Goal: Information Seeking & Learning: Learn about a topic

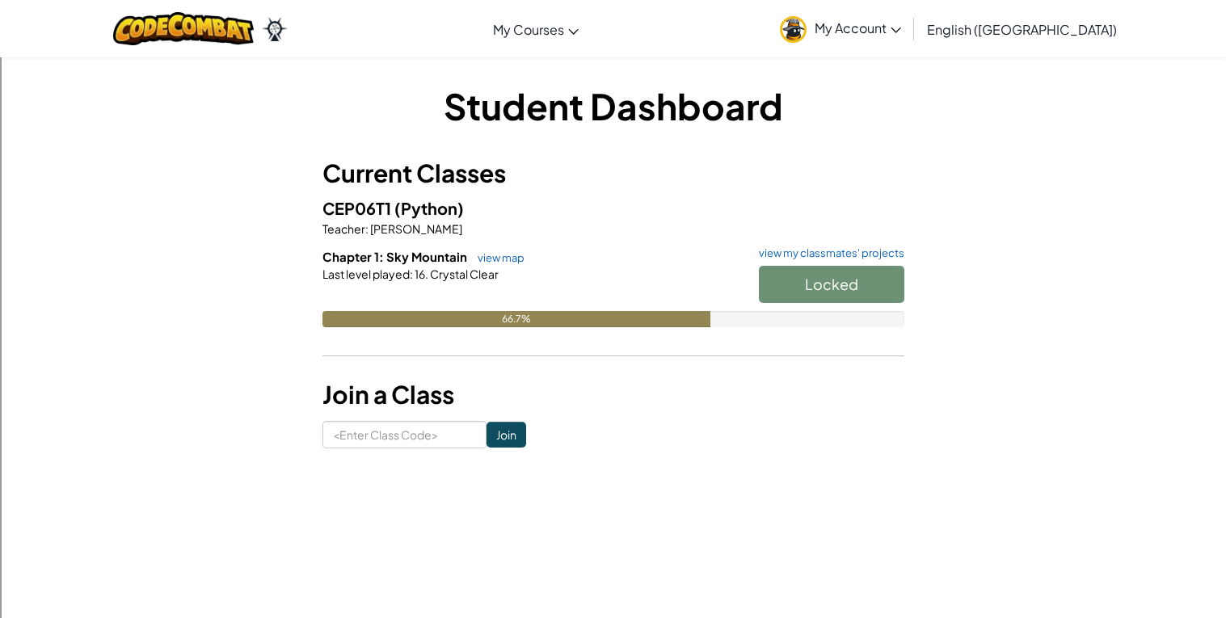
click at [848, 289] on div "Locked" at bounding box center [824, 288] width 162 height 45
click at [833, 294] on button "Start" at bounding box center [831, 284] width 145 height 37
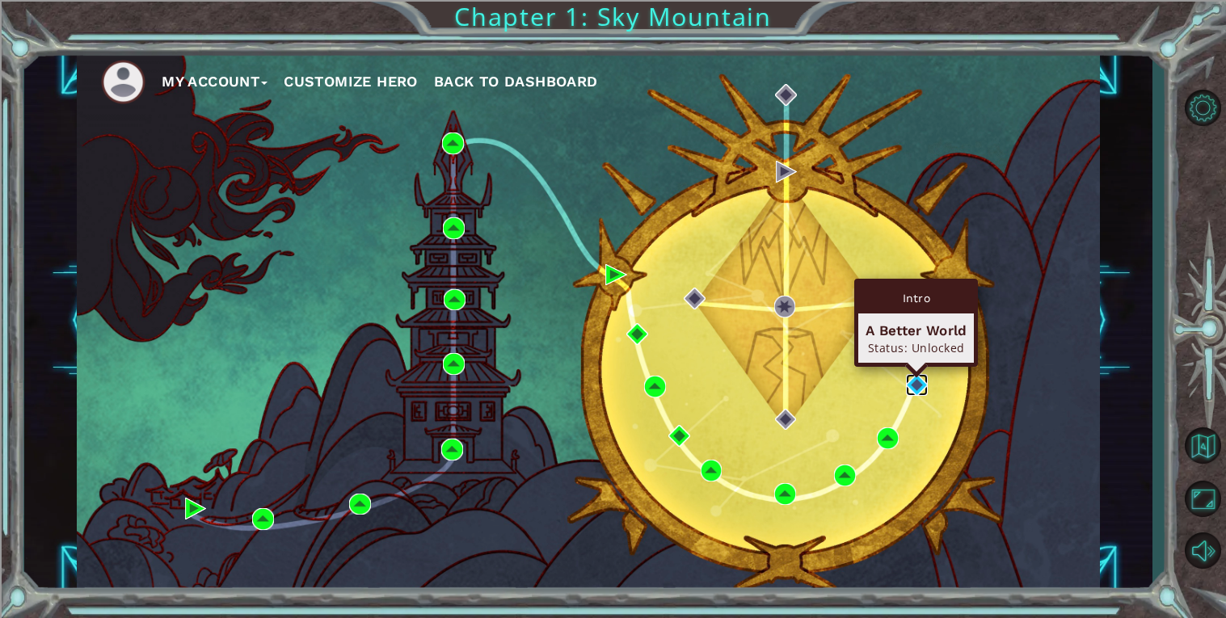
click at [920, 389] on img at bounding box center [917, 385] width 22 height 22
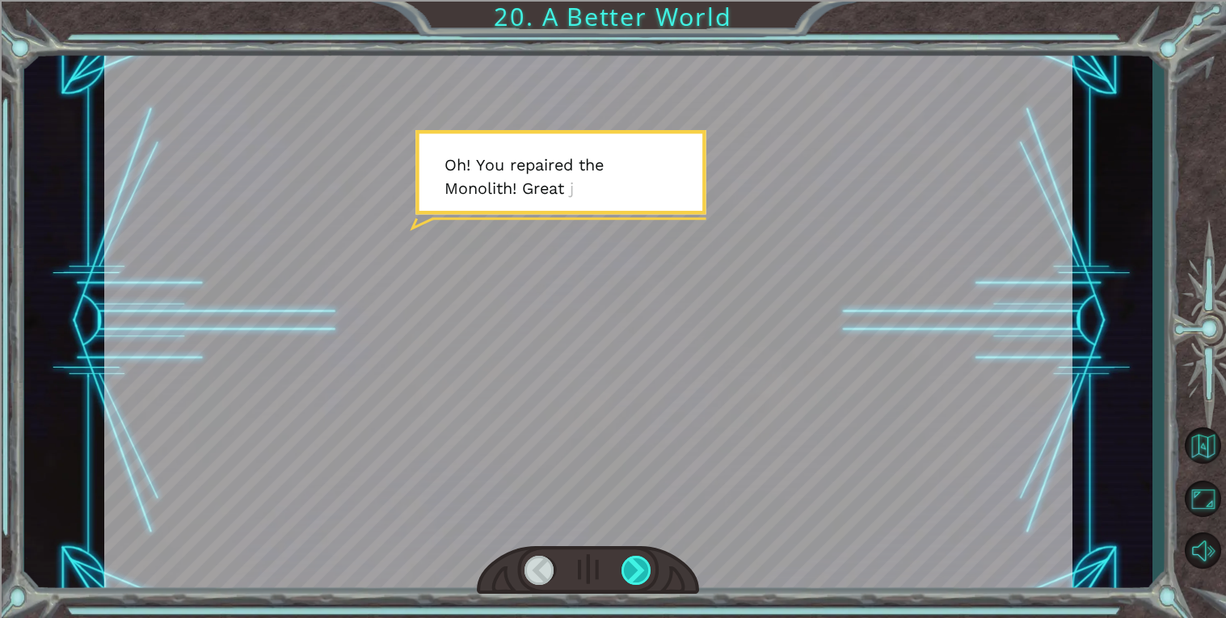
click at [631, 565] on div at bounding box center [636, 570] width 31 height 29
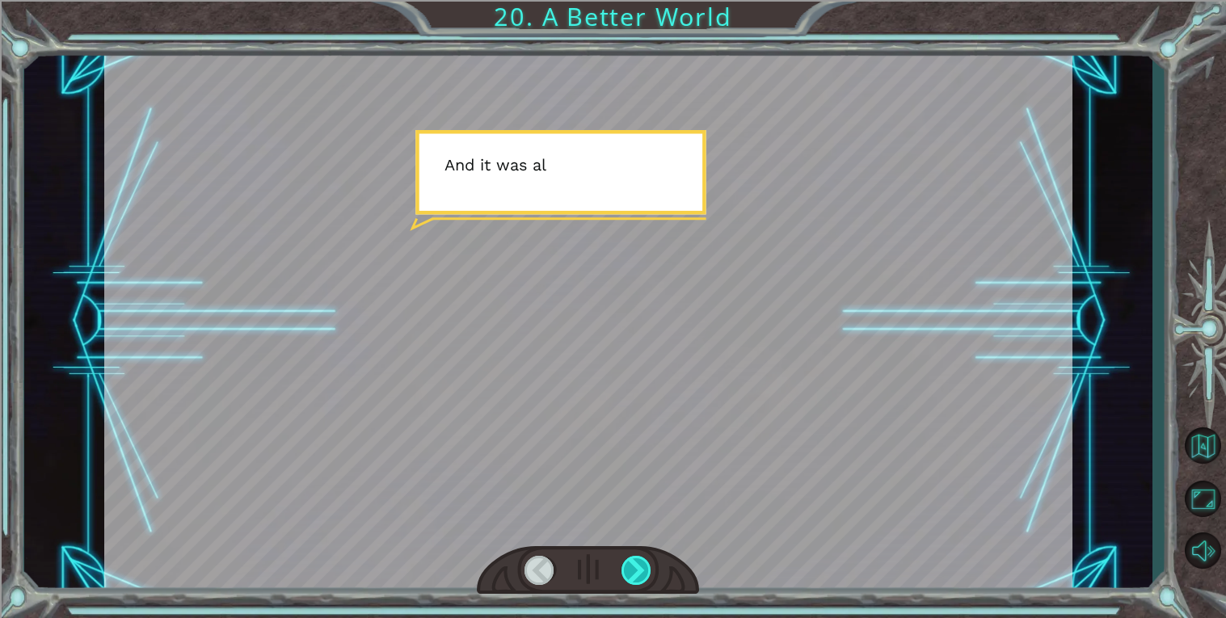
click at [631, 565] on div at bounding box center [636, 570] width 31 height 29
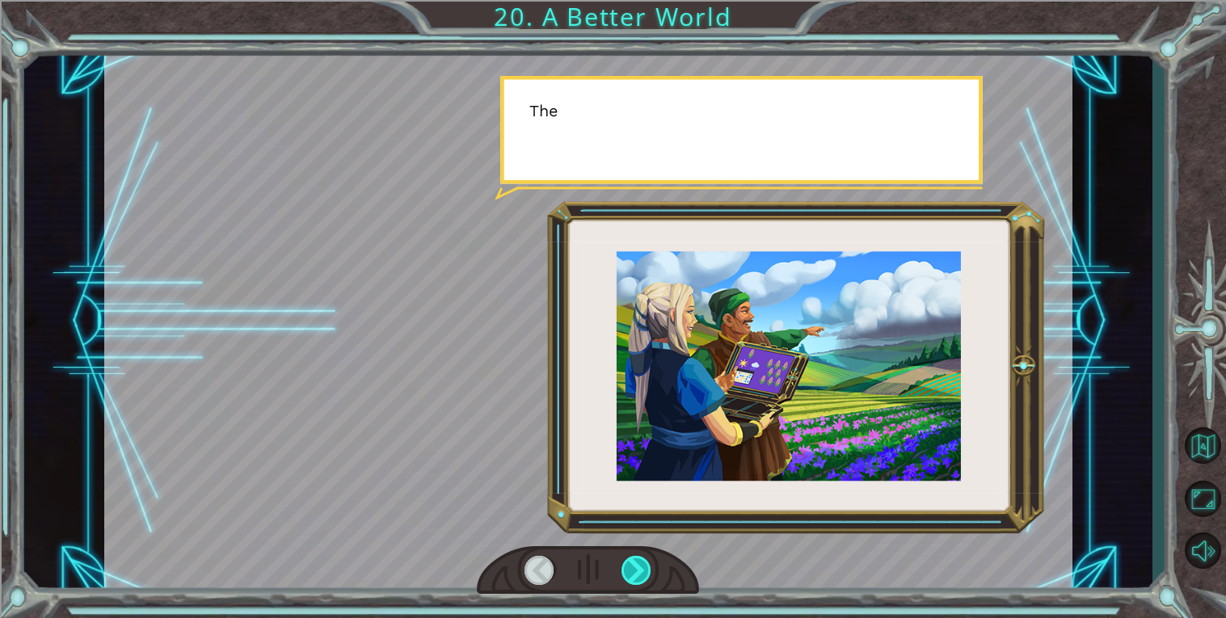
click at [631, 565] on div at bounding box center [636, 570] width 31 height 29
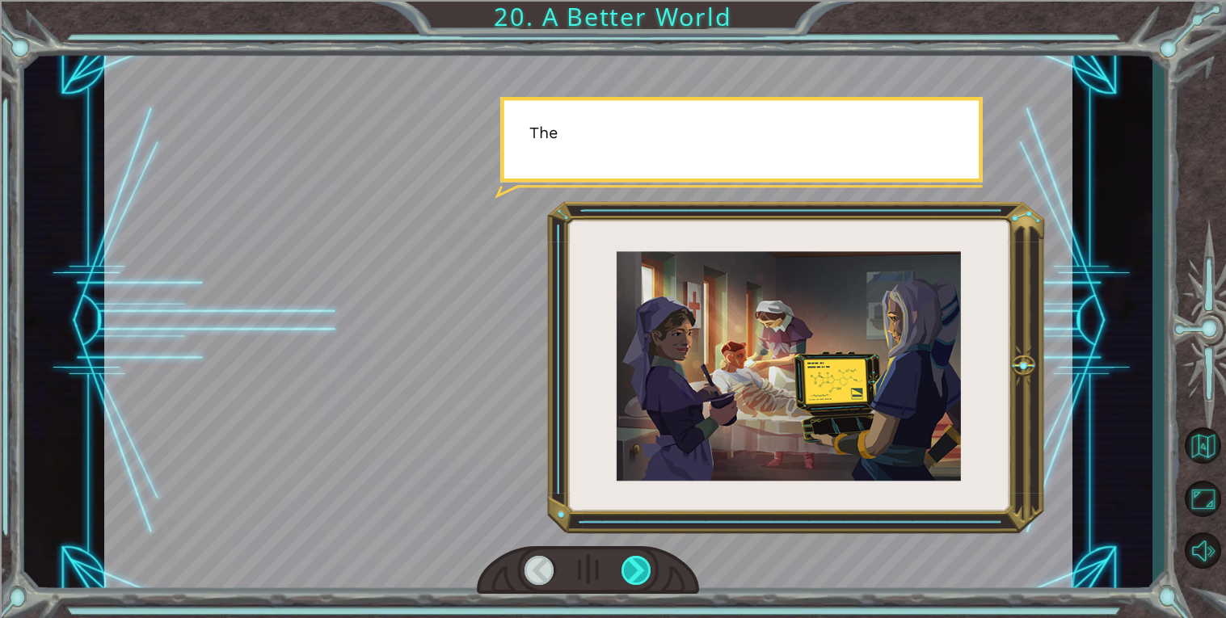
click at [631, 565] on div at bounding box center [636, 570] width 31 height 29
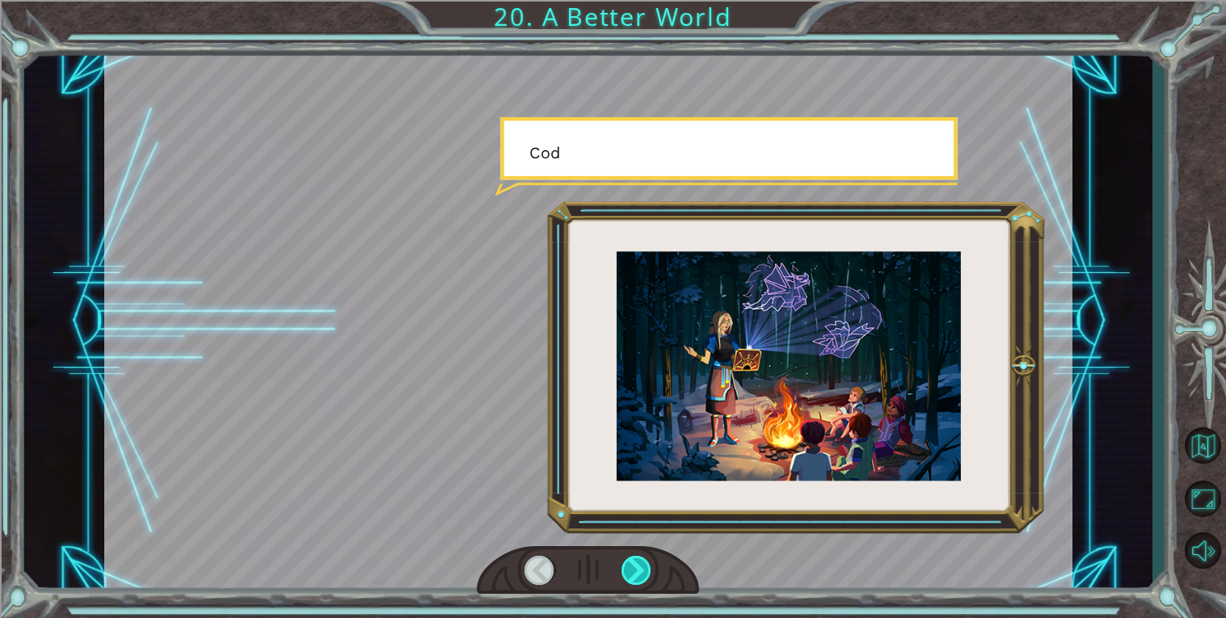
click at [631, 565] on div at bounding box center [636, 570] width 31 height 29
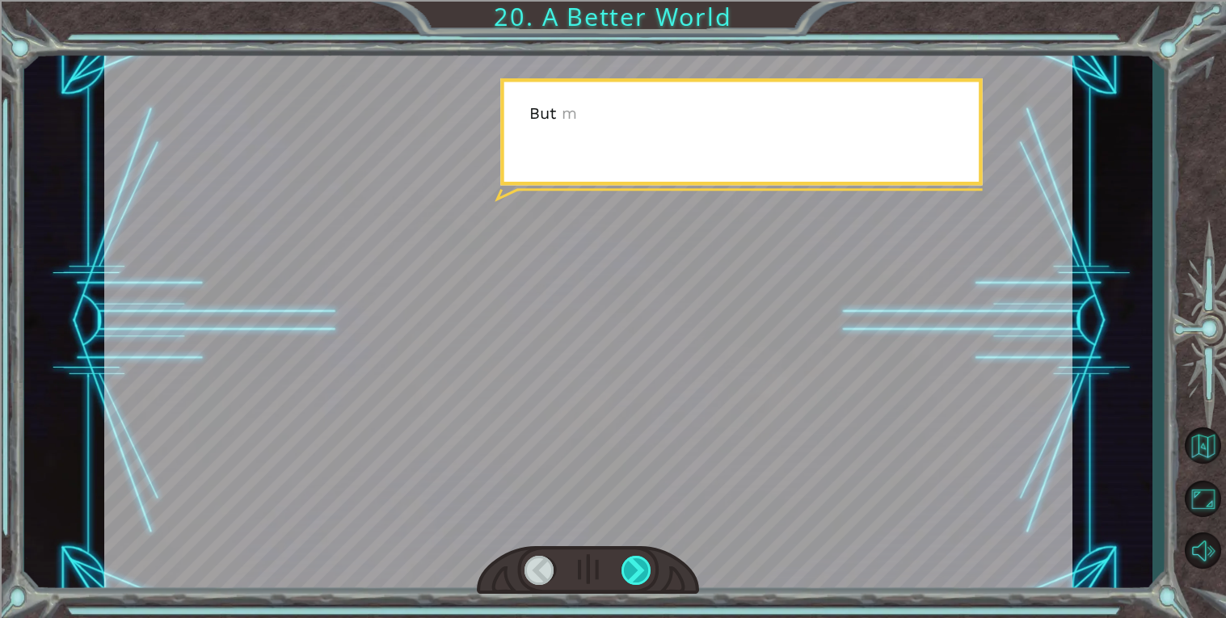
click at [631, 565] on div at bounding box center [636, 570] width 31 height 29
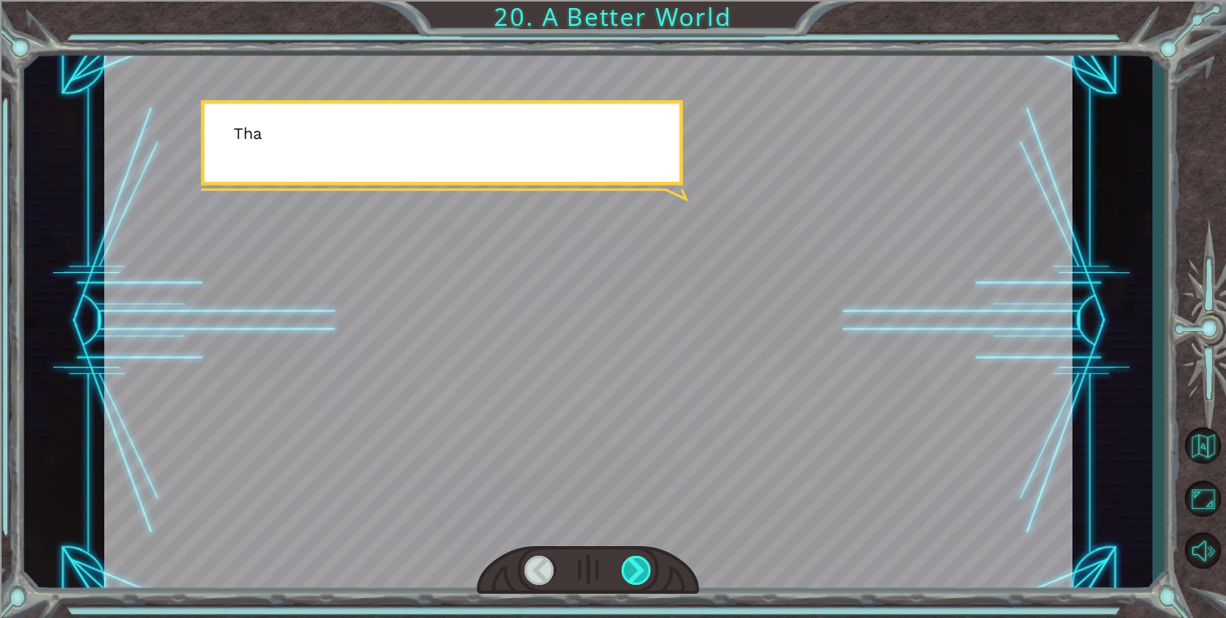
click at [631, 565] on div at bounding box center [636, 570] width 31 height 29
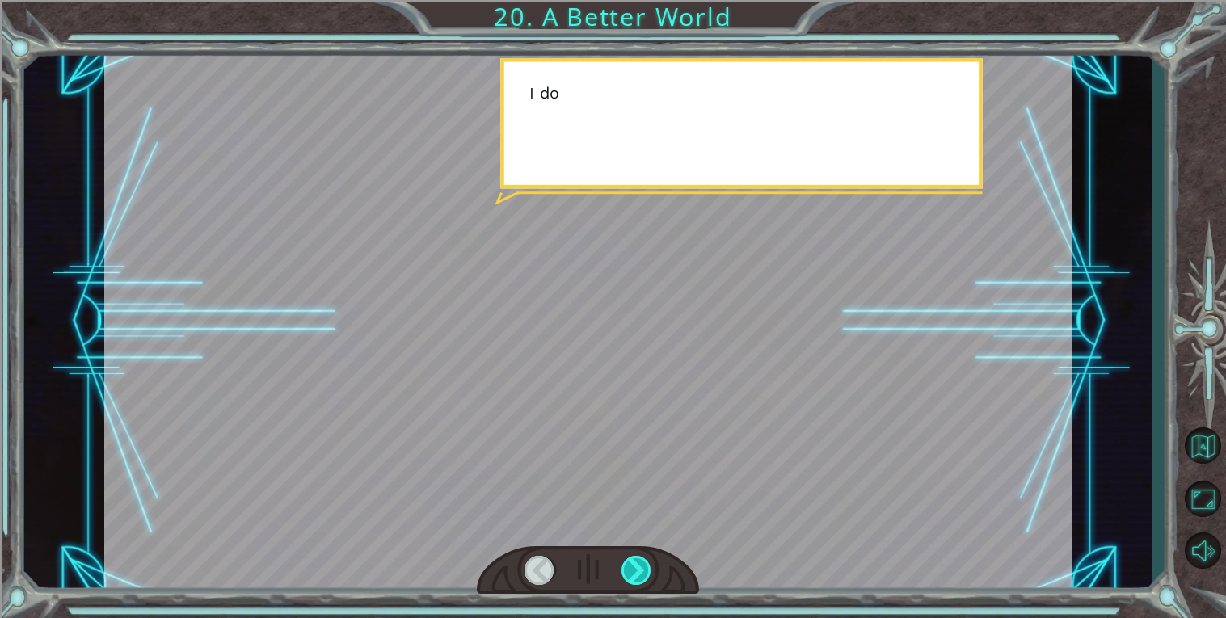
click at [631, 565] on div at bounding box center [636, 570] width 31 height 29
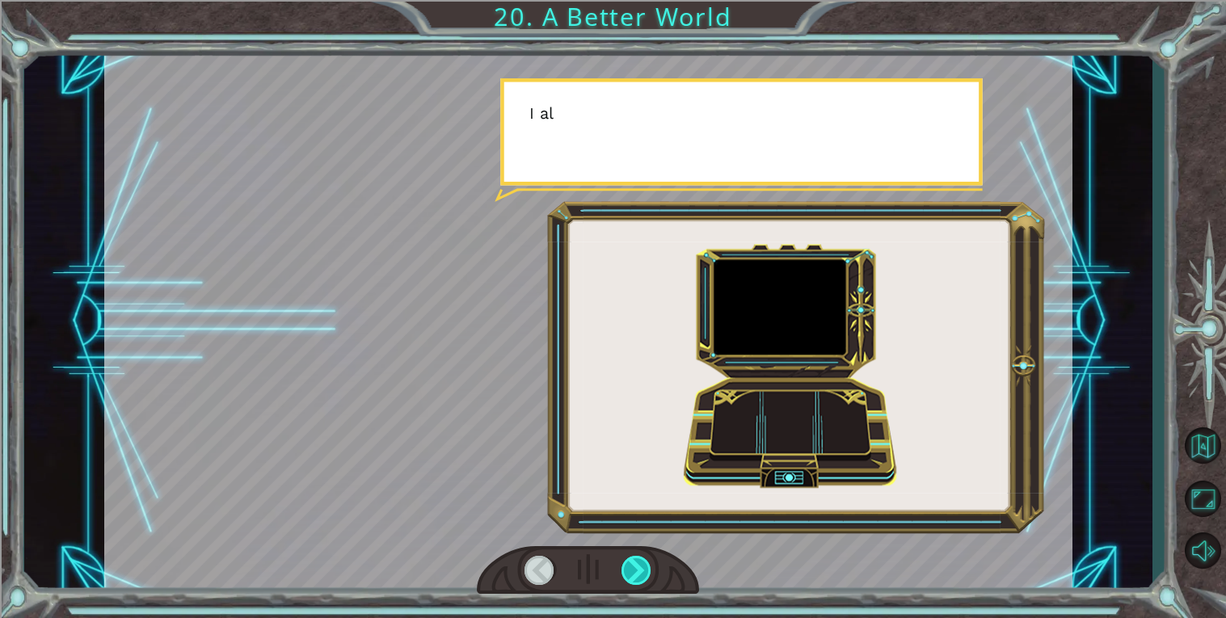
click at [631, 565] on div at bounding box center [636, 570] width 31 height 29
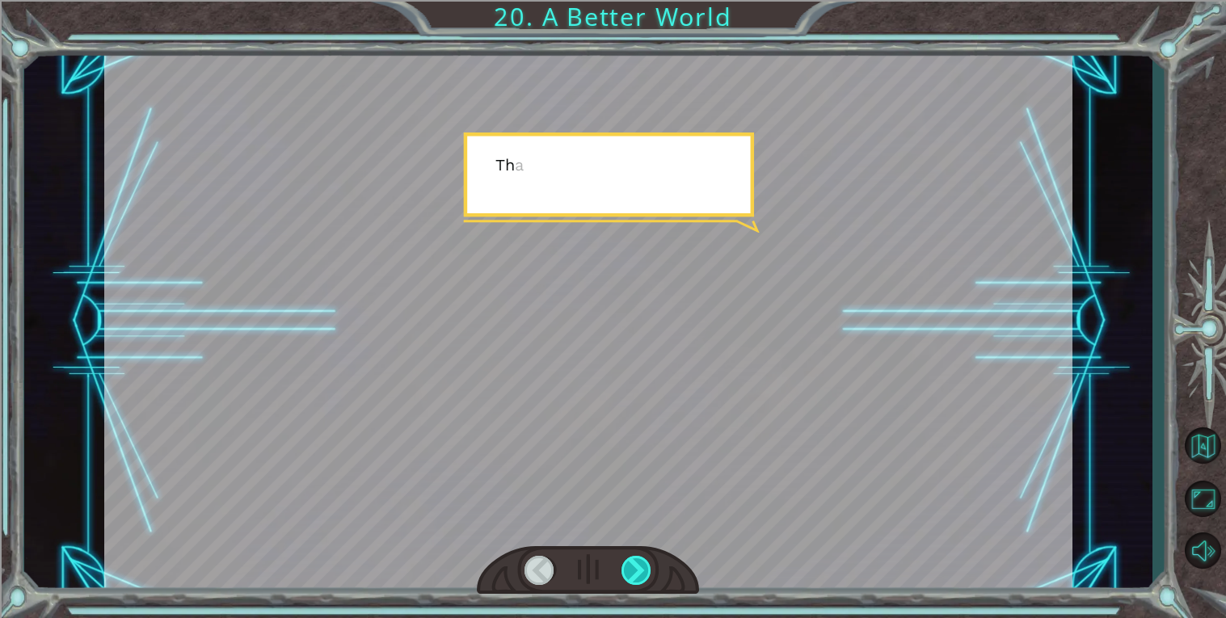
click at [631, 565] on div at bounding box center [636, 570] width 31 height 29
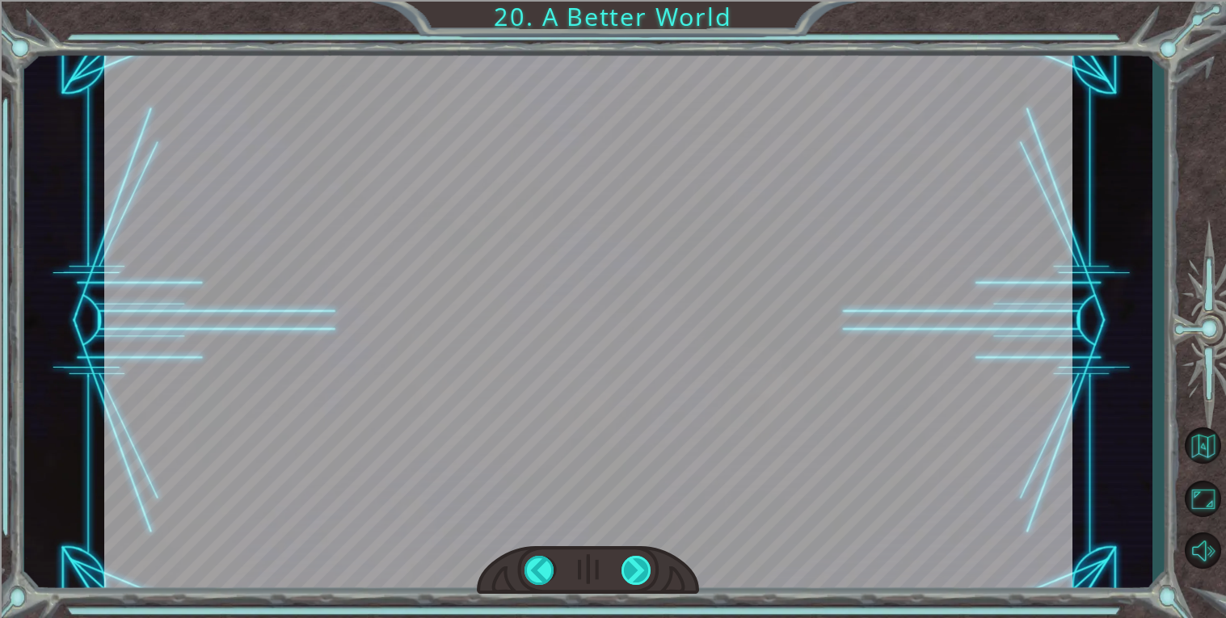
click at [631, 565] on div at bounding box center [636, 570] width 31 height 29
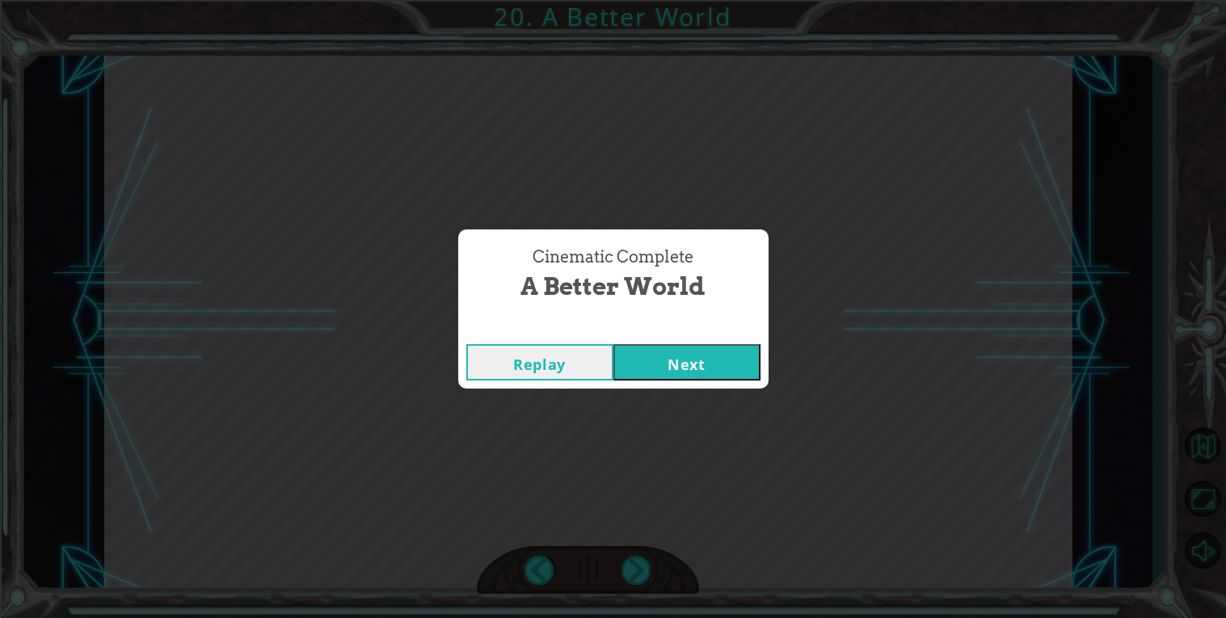
click at [637, 357] on button "Next" at bounding box center [686, 362] width 147 height 36
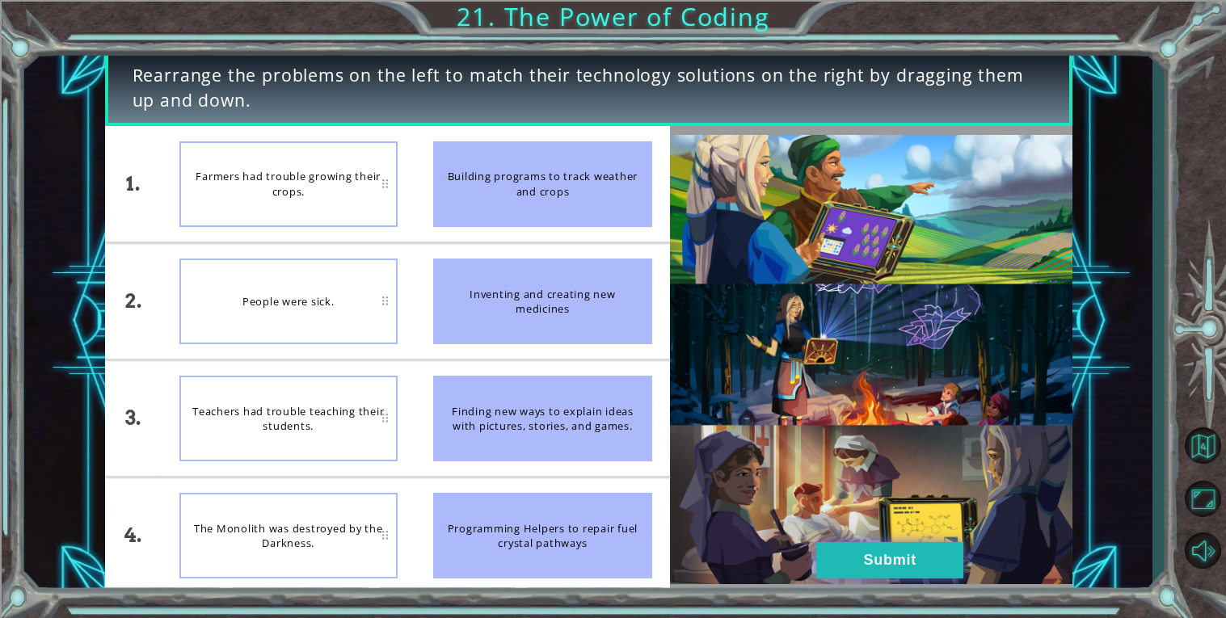
click at [864, 573] on button "Submit" at bounding box center [889, 560] width 147 height 36
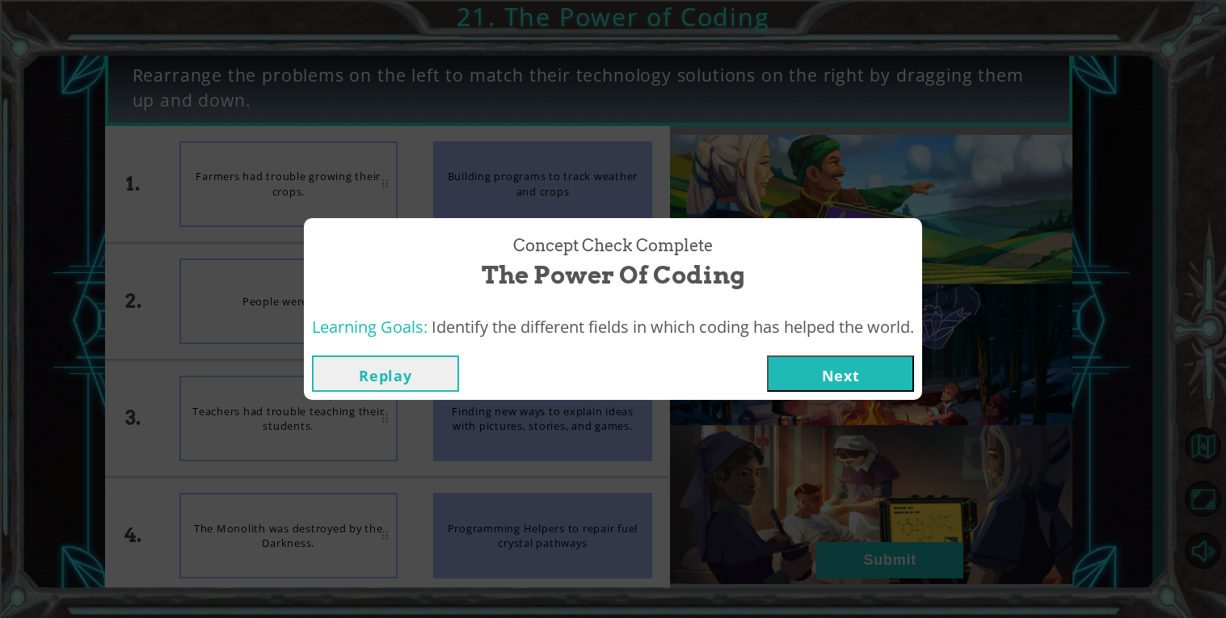
click at [819, 368] on button "Next" at bounding box center [840, 374] width 147 height 36
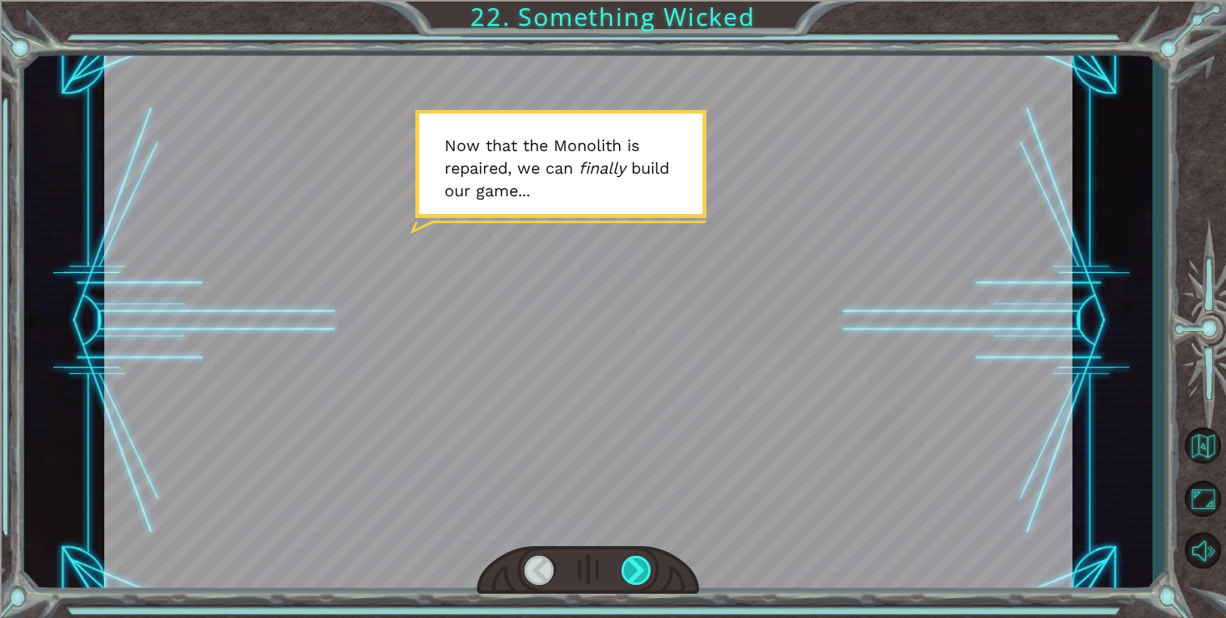
click at [634, 573] on div at bounding box center [636, 570] width 31 height 29
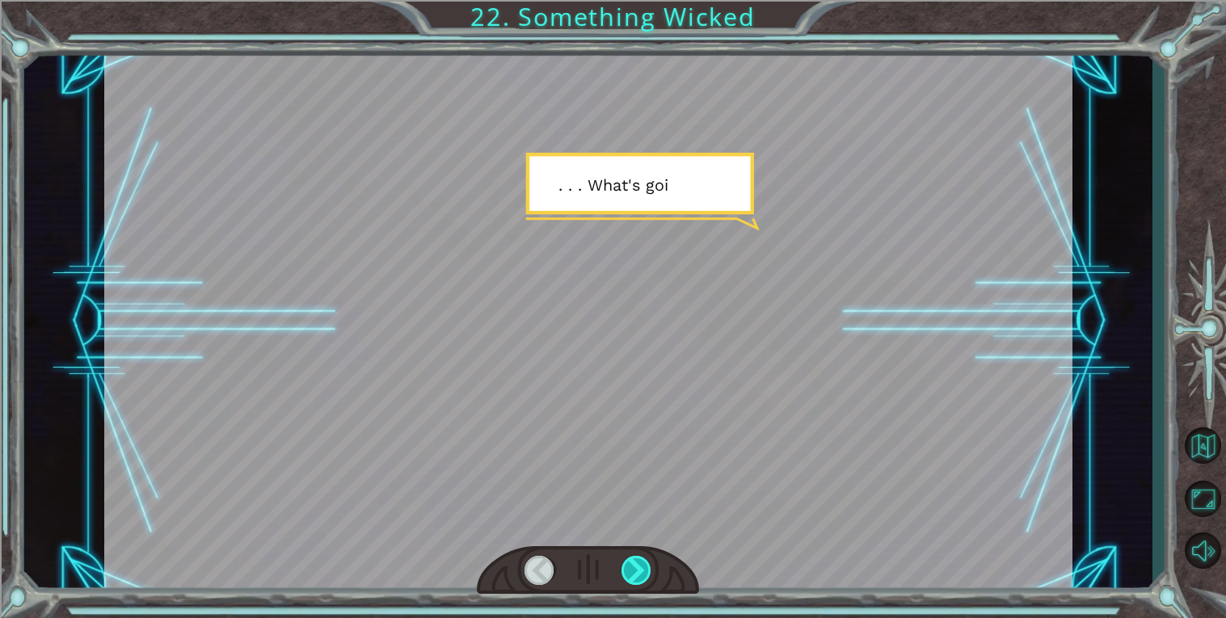
click at [634, 573] on div at bounding box center [636, 570] width 31 height 29
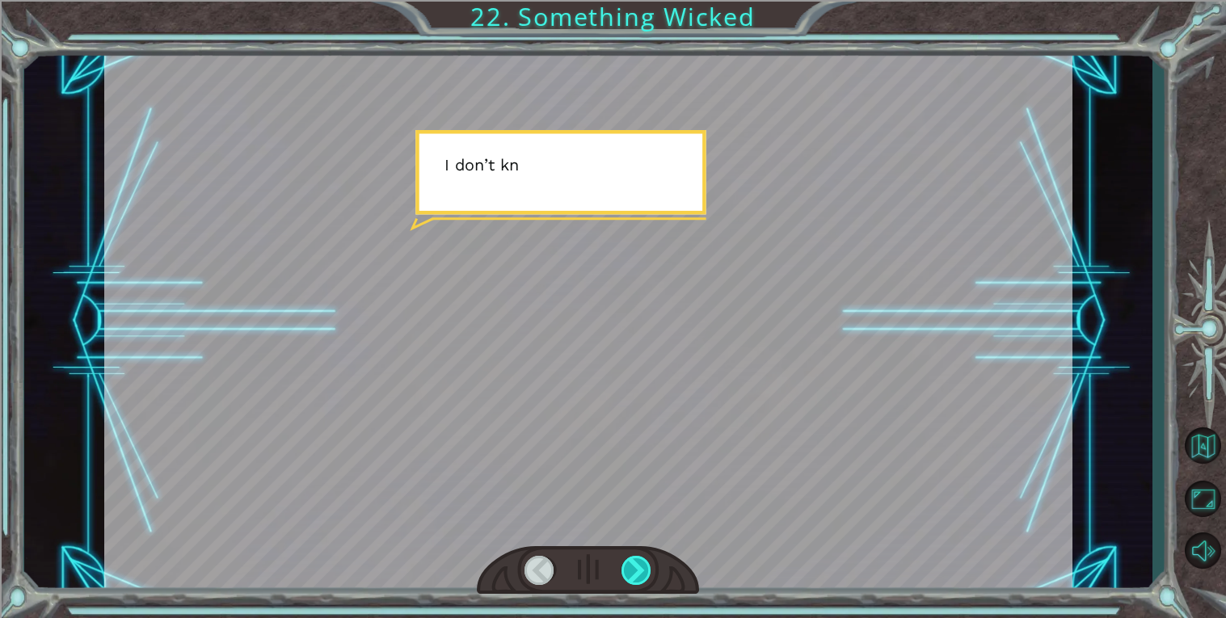
click at [634, 573] on div at bounding box center [636, 570] width 31 height 29
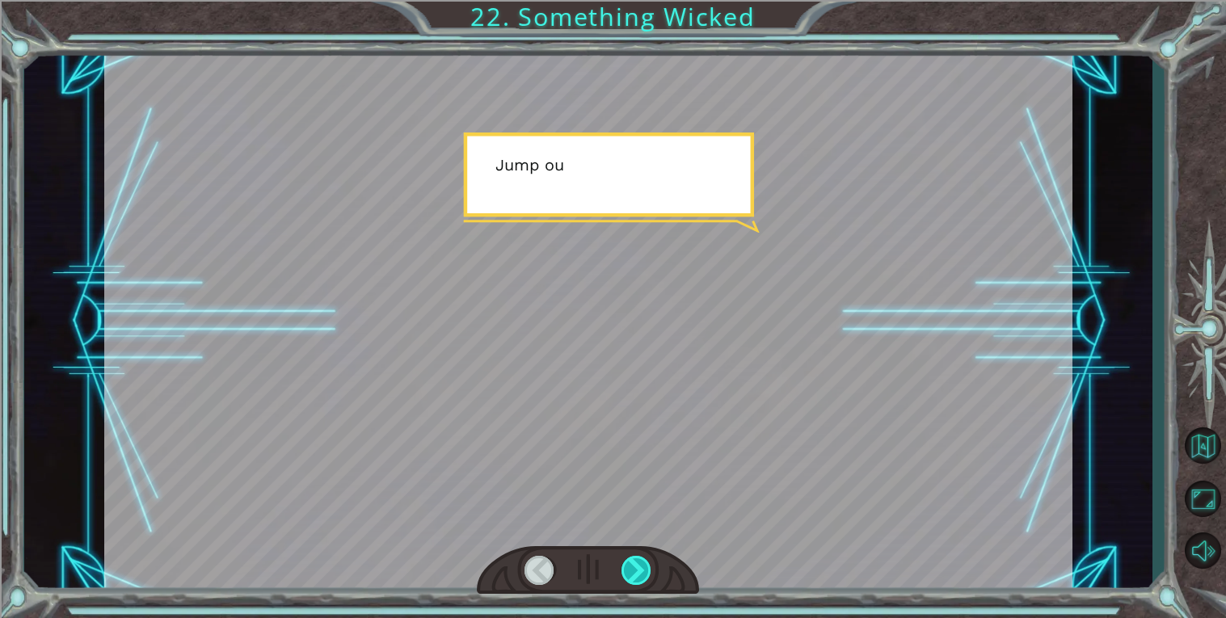
click at [634, 573] on div at bounding box center [636, 570] width 31 height 29
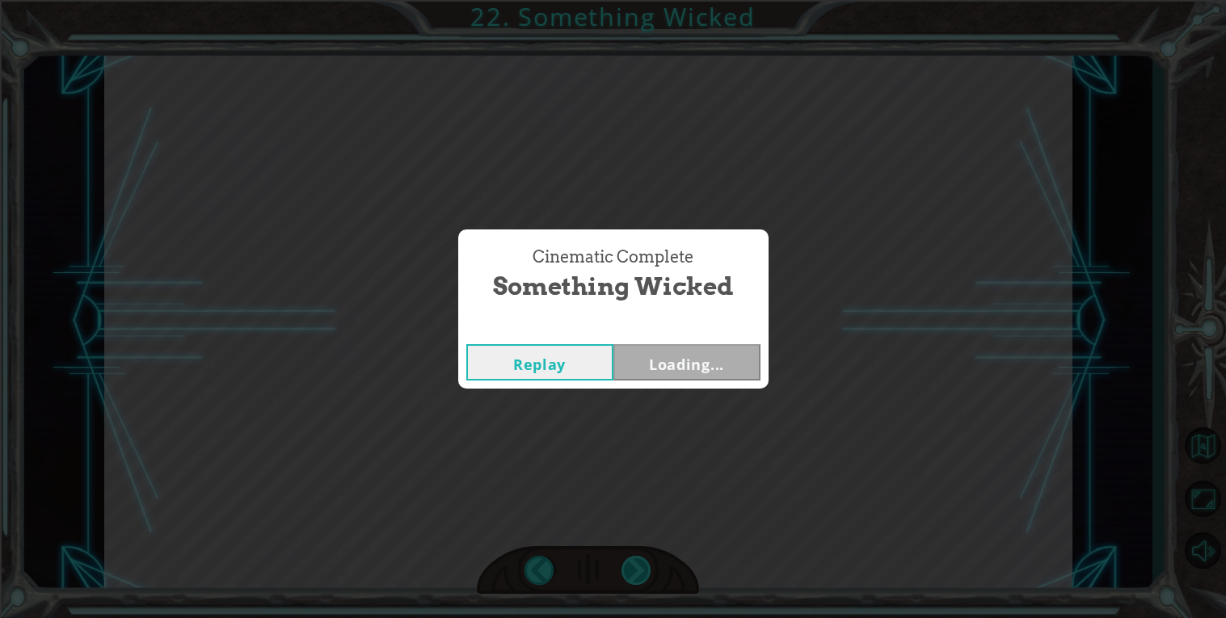
click at [634, 573] on div "Cinematic Complete Something Wicked Replay Loading..." at bounding box center [613, 309] width 1226 height 618
click at [684, 365] on button "Next" at bounding box center [686, 362] width 147 height 36
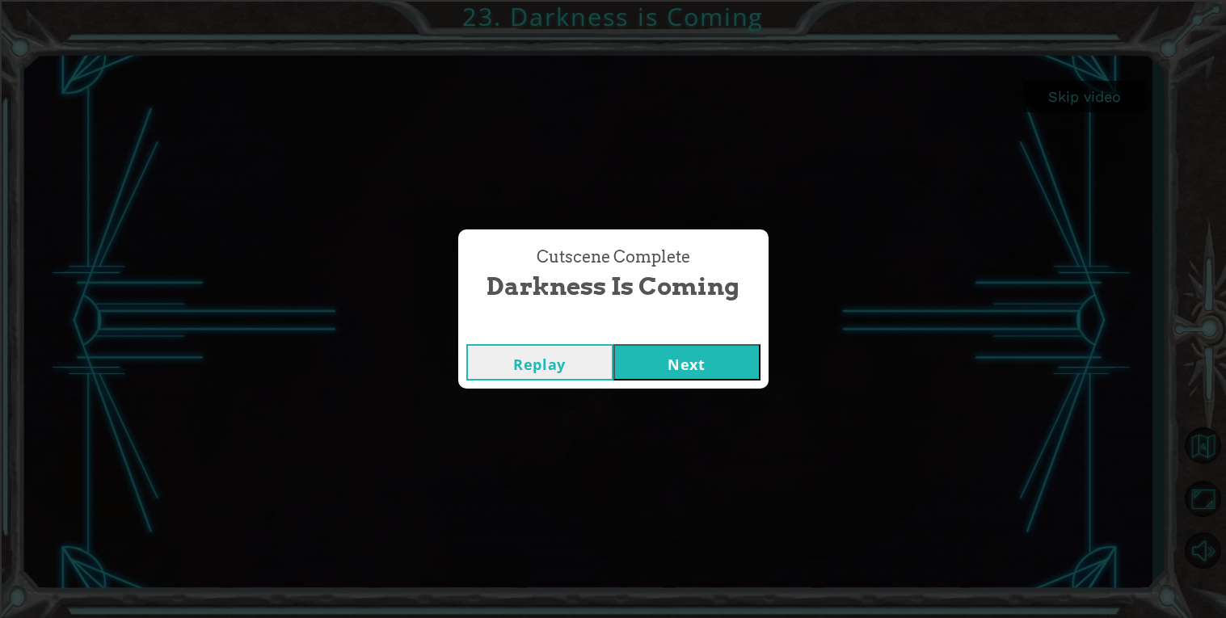
click at [684, 345] on button "Next" at bounding box center [686, 362] width 147 height 36
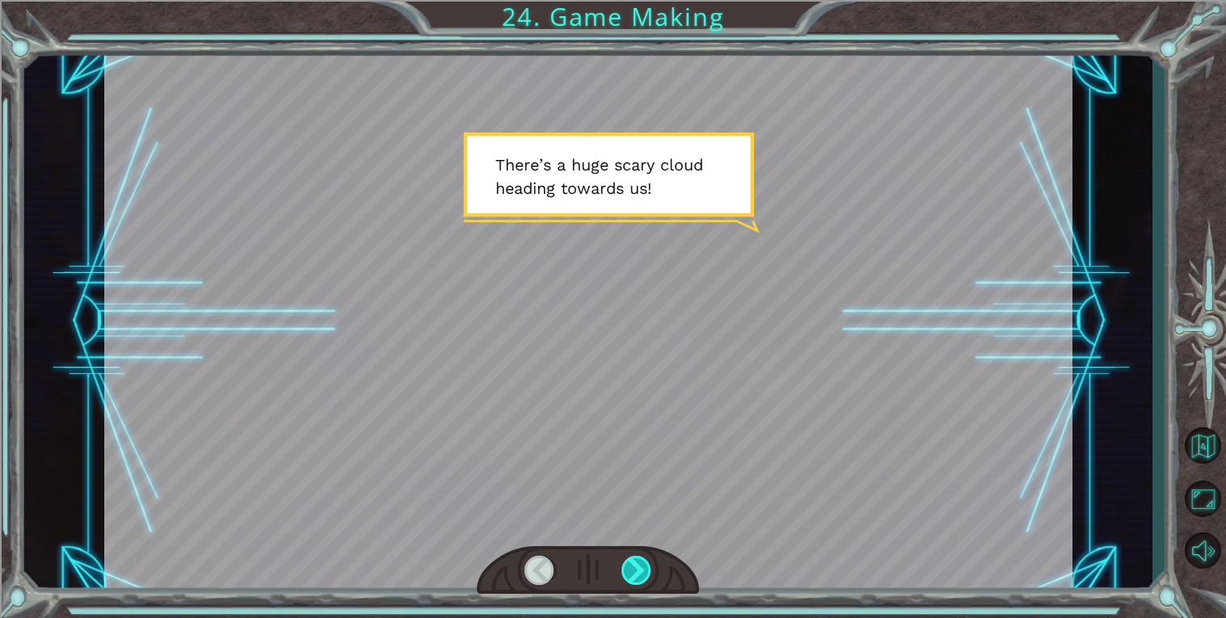
click at [636, 566] on div at bounding box center [636, 570] width 31 height 29
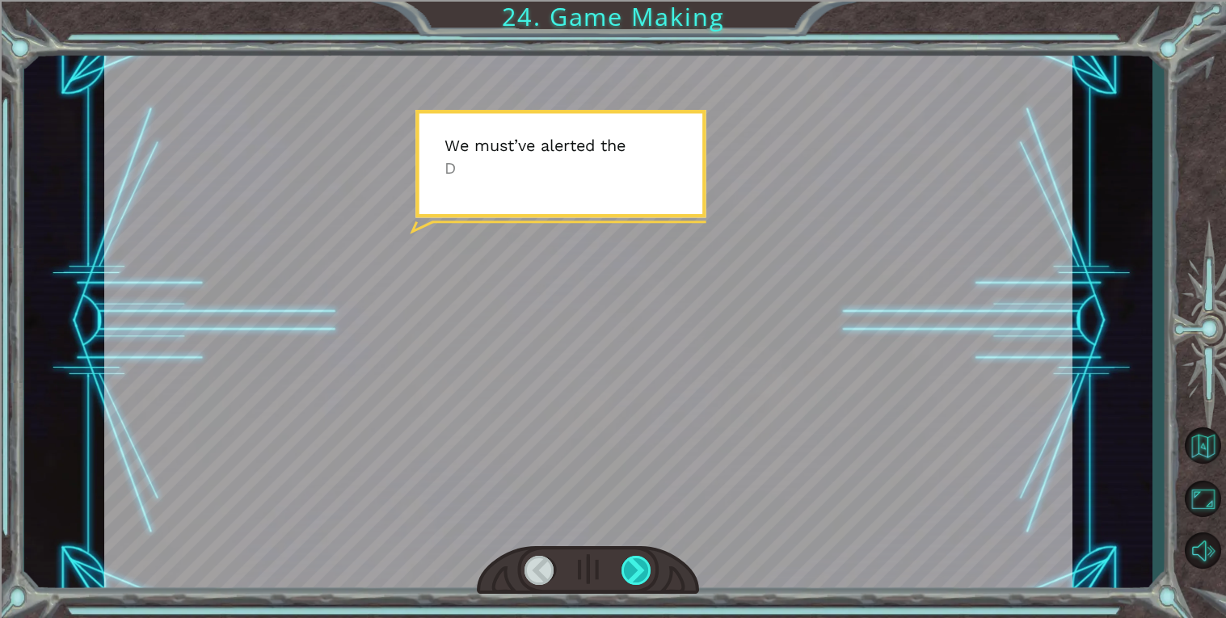
click at [636, 566] on div at bounding box center [636, 570] width 31 height 29
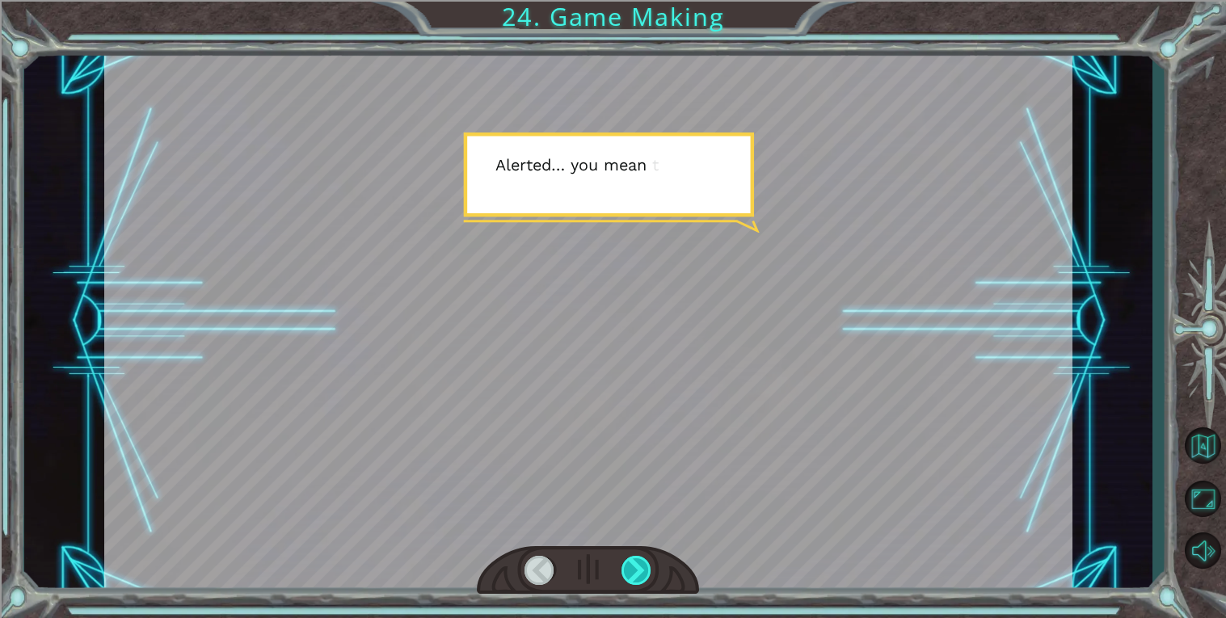
click at [633, 566] on div at bounding box center [636, 570] width 31 height 29
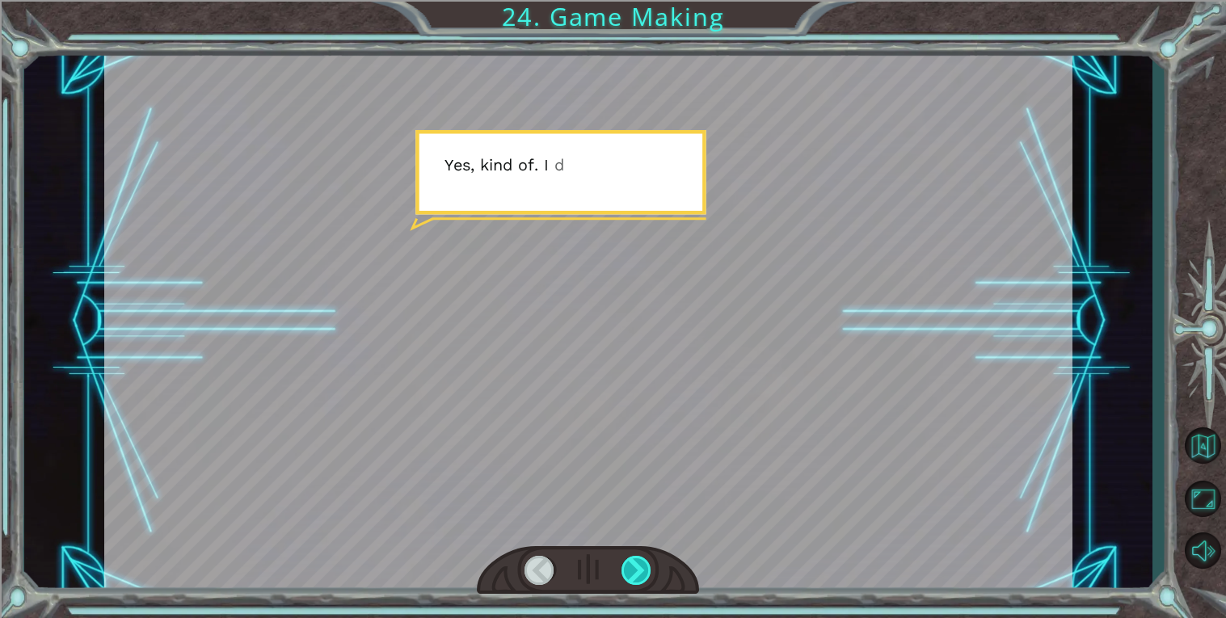
click at [634, 570] on div at bounding box center [636, 570] width 31 height 29
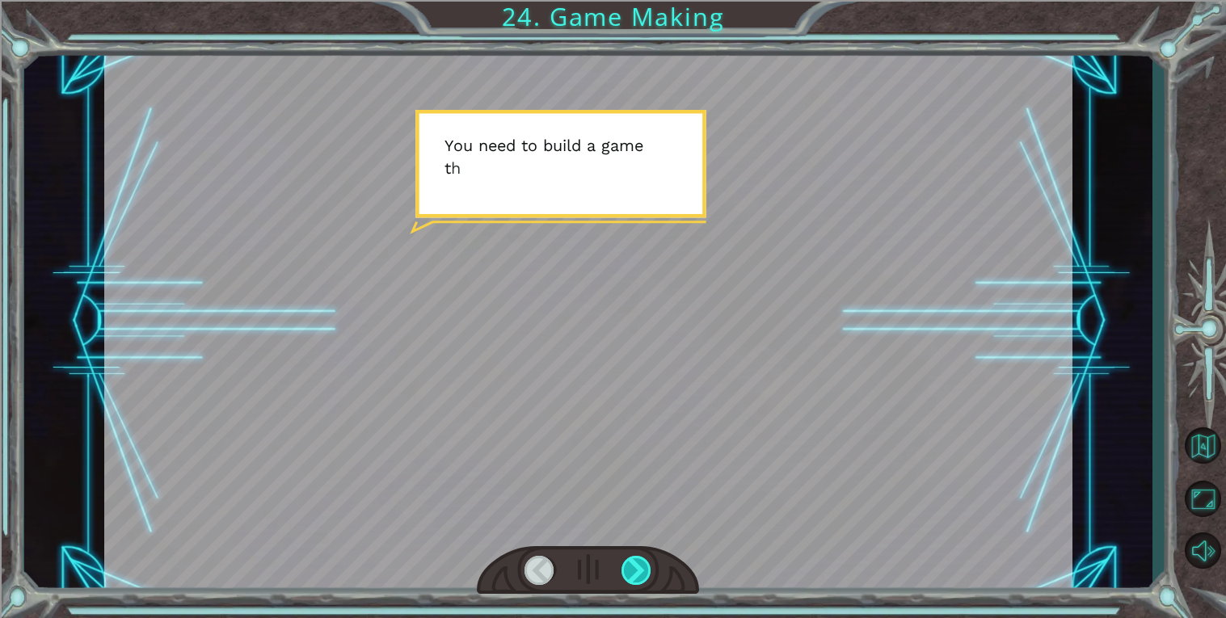
click at [637, 574] on div at bounding box center [636, 570] width 31 height 29
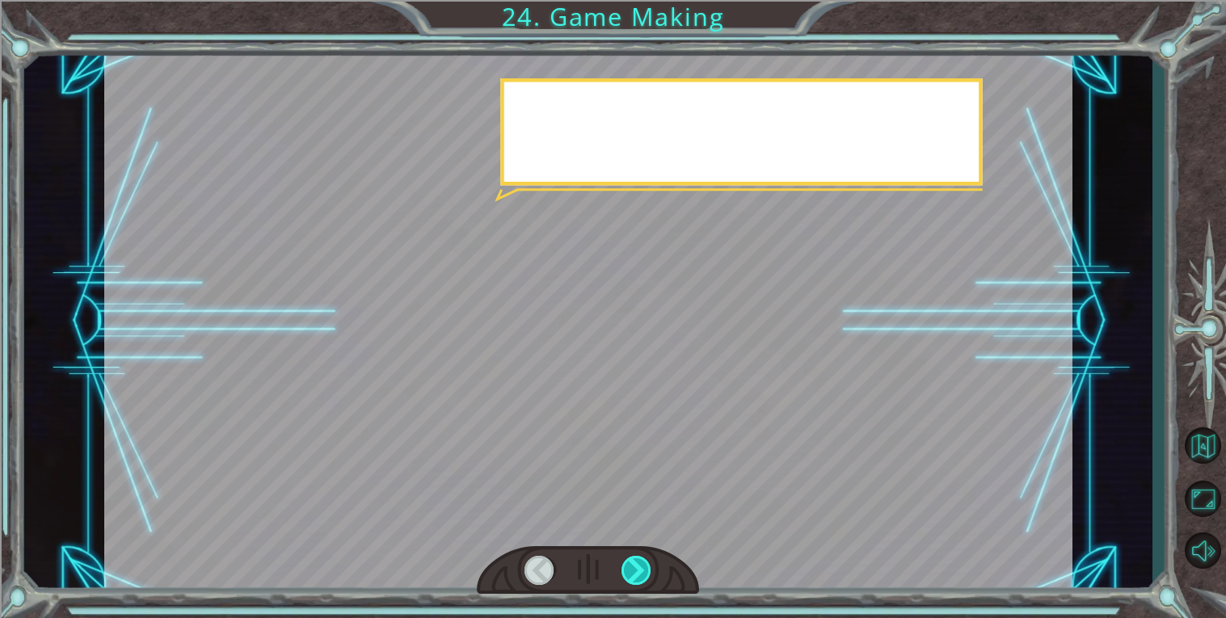
click at [637, 574] on div at bounding box center [636, 570] width 31 height 29
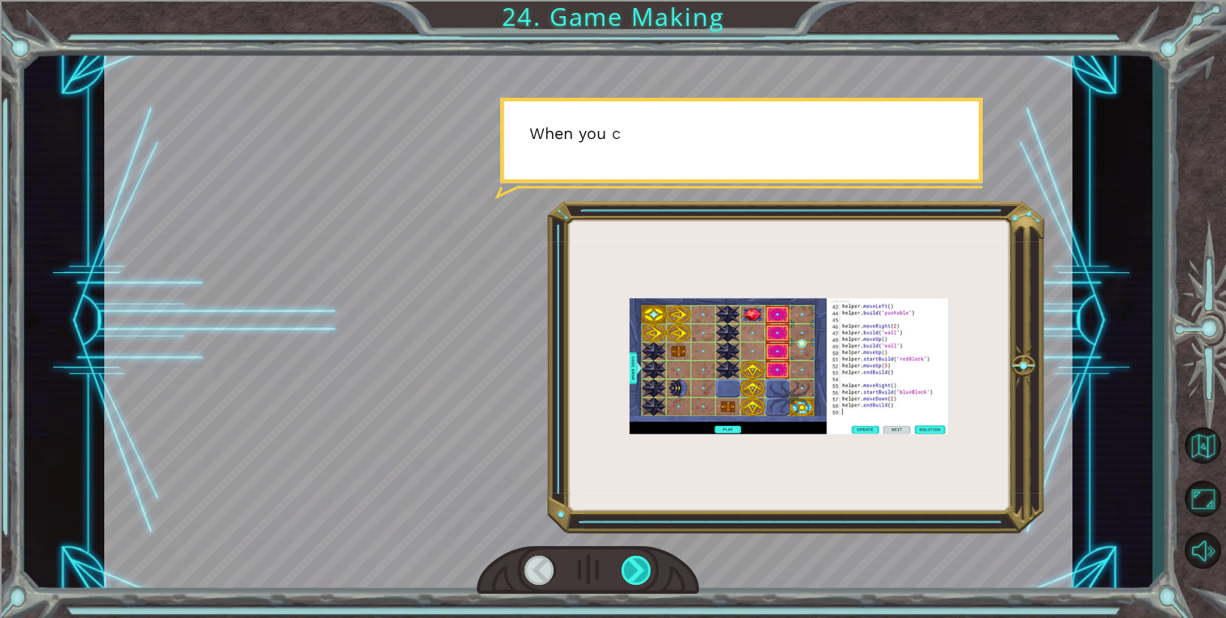
click at [637, 574] on div at bounding box center [636, 570] width 31 height 29
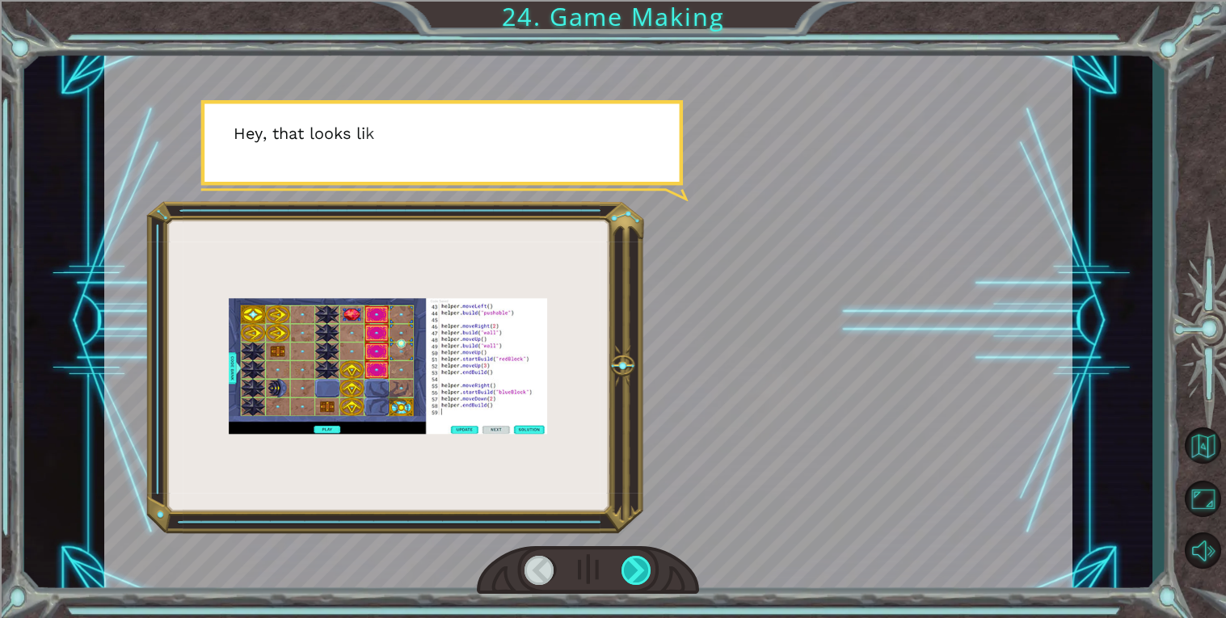
click at [636, 574] on div at bounding box center [636, 570] width 31 height 29
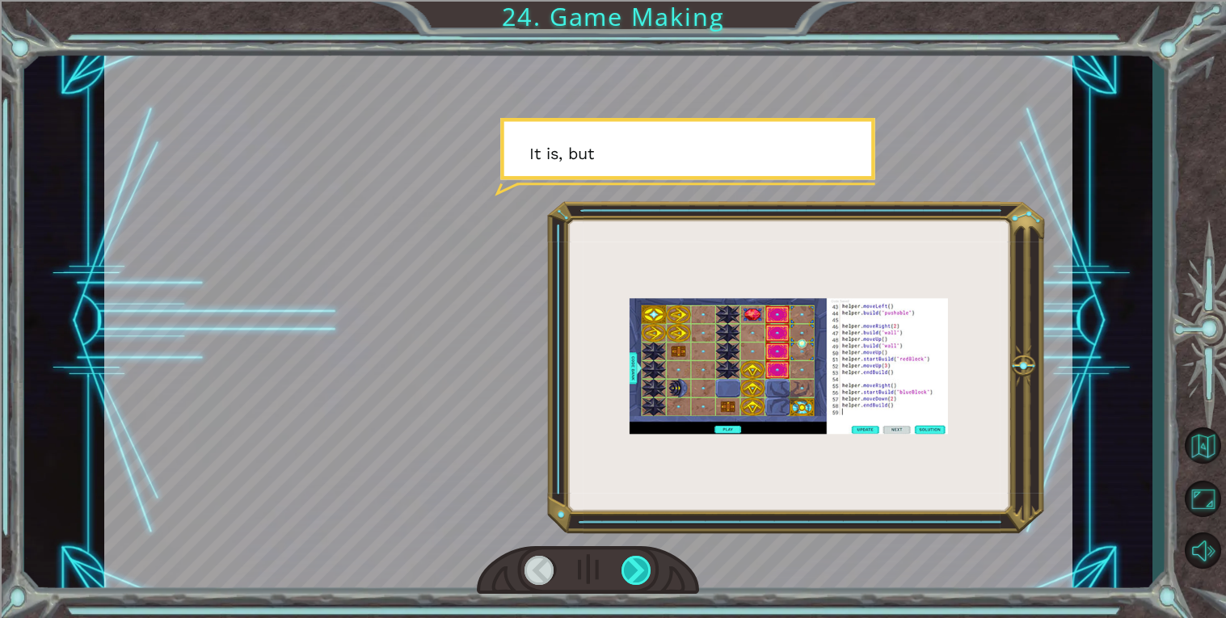
click at [636, 574] on div at bounding box center [636, 570] width 31 height 29
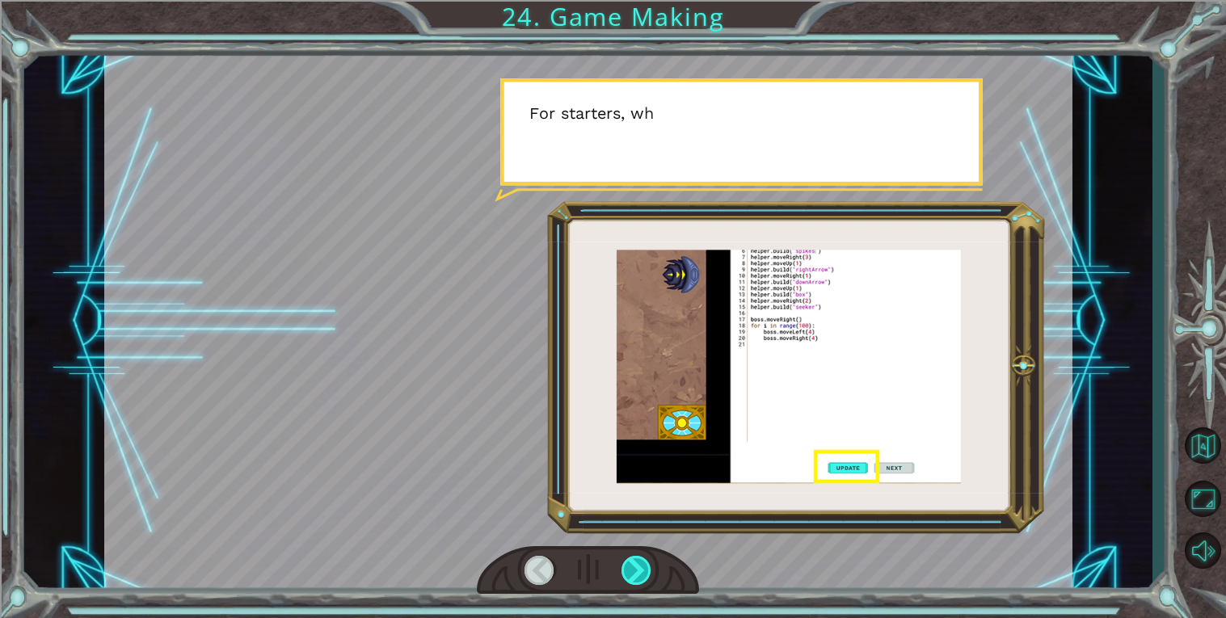
click at [636, 574] on div at bounding box center [636, 570] width 31 height 29
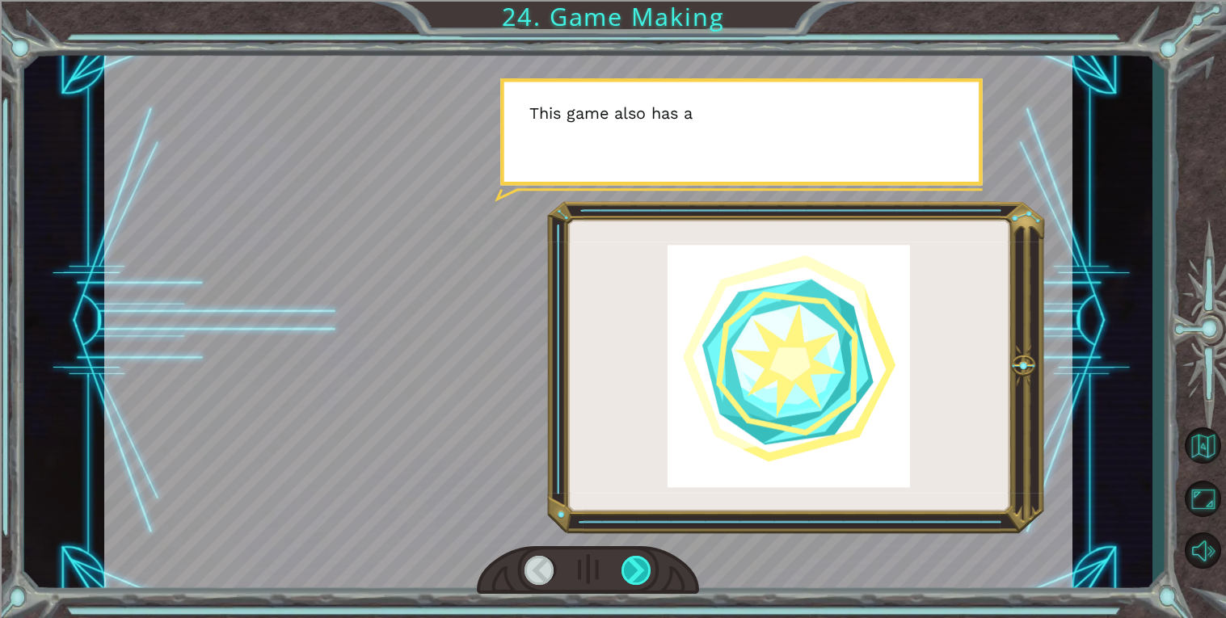
click at [636, 574] on div at bounding box center [636, 570] width 31 height 29
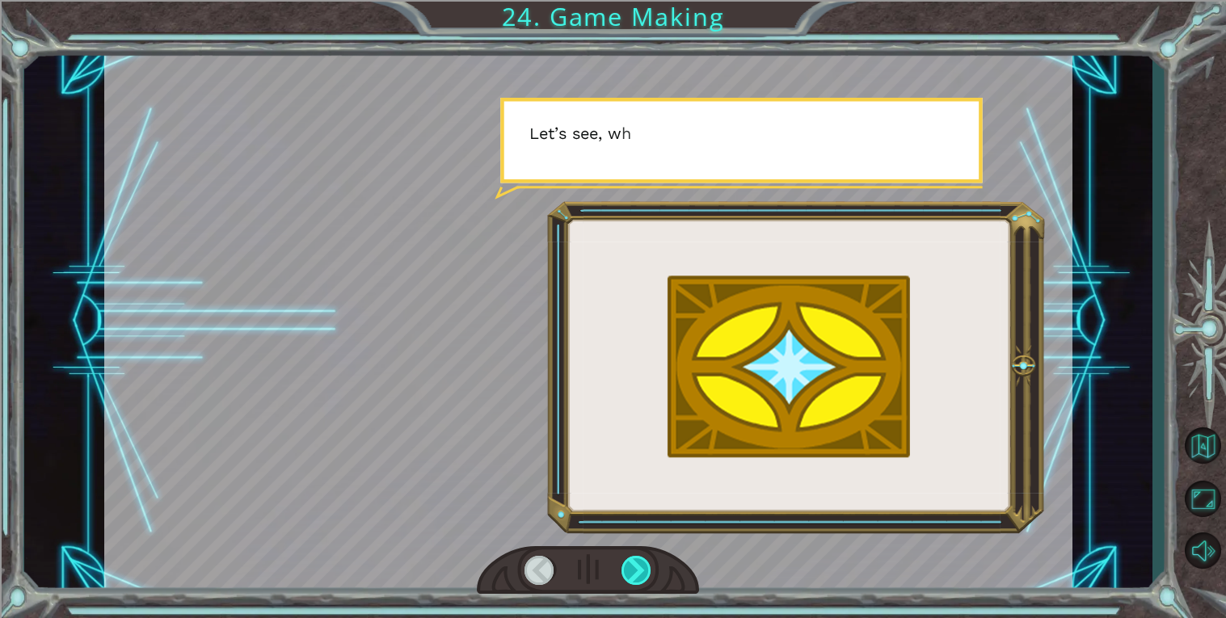
click at [636, 574] on div at bounding box center [636, 570] width 31 height 29
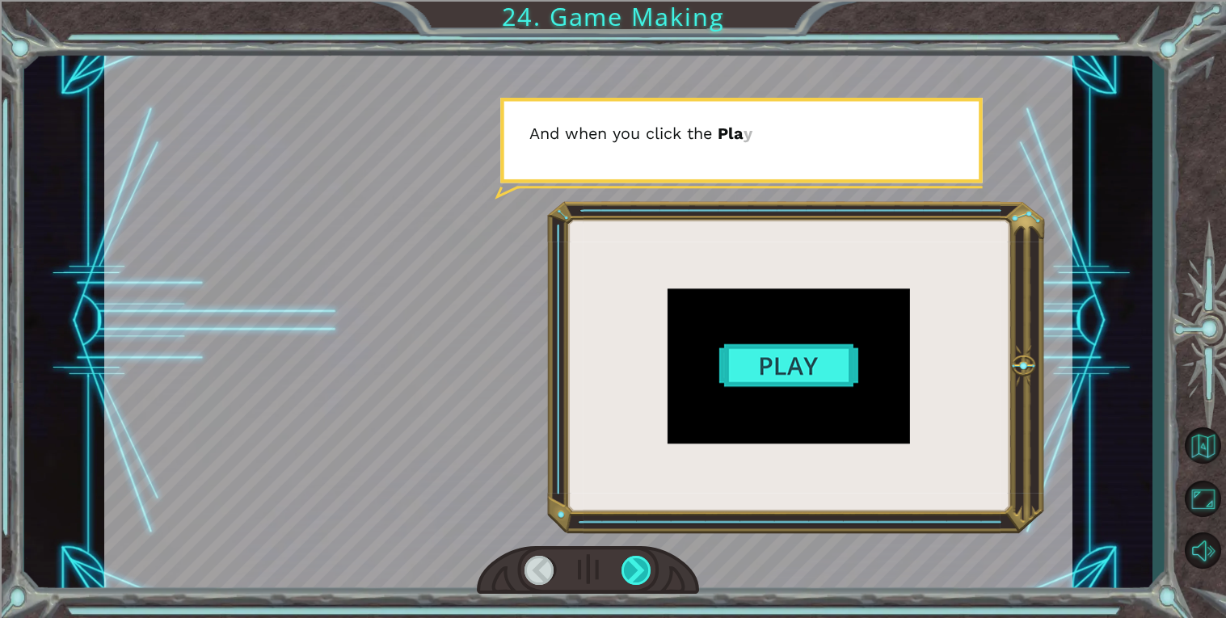
click at [636, 574] on div at bounding box center [636, 570] width 31 height 29
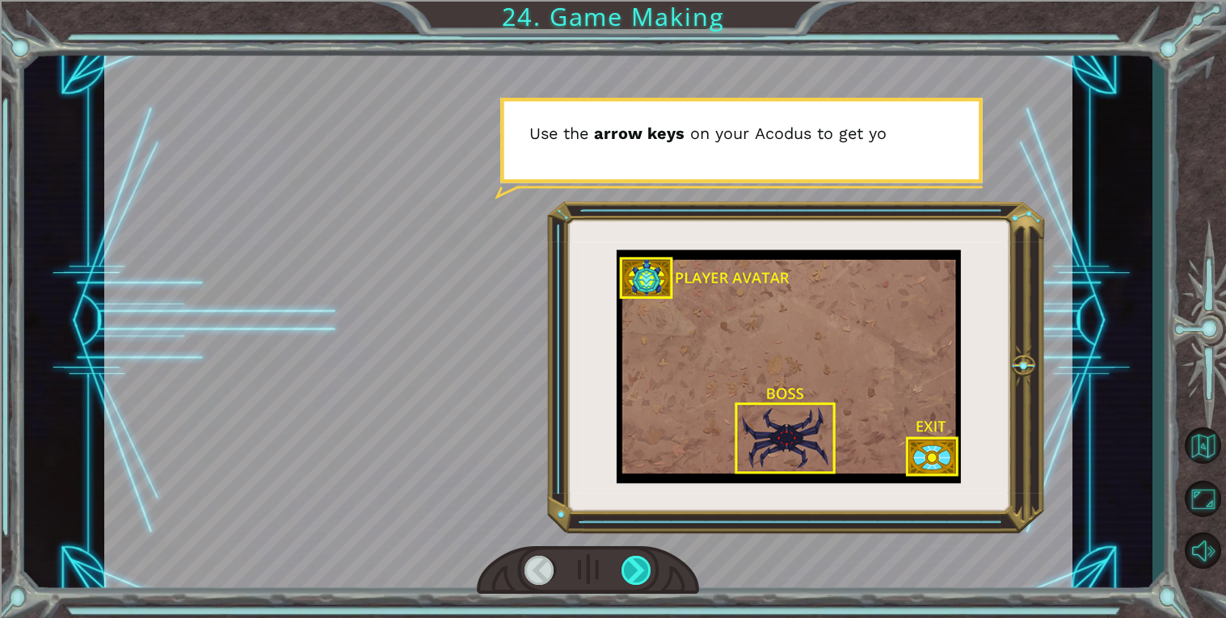
click at [636, 574] on div at bounding box center [636, 570] width 31 height 29
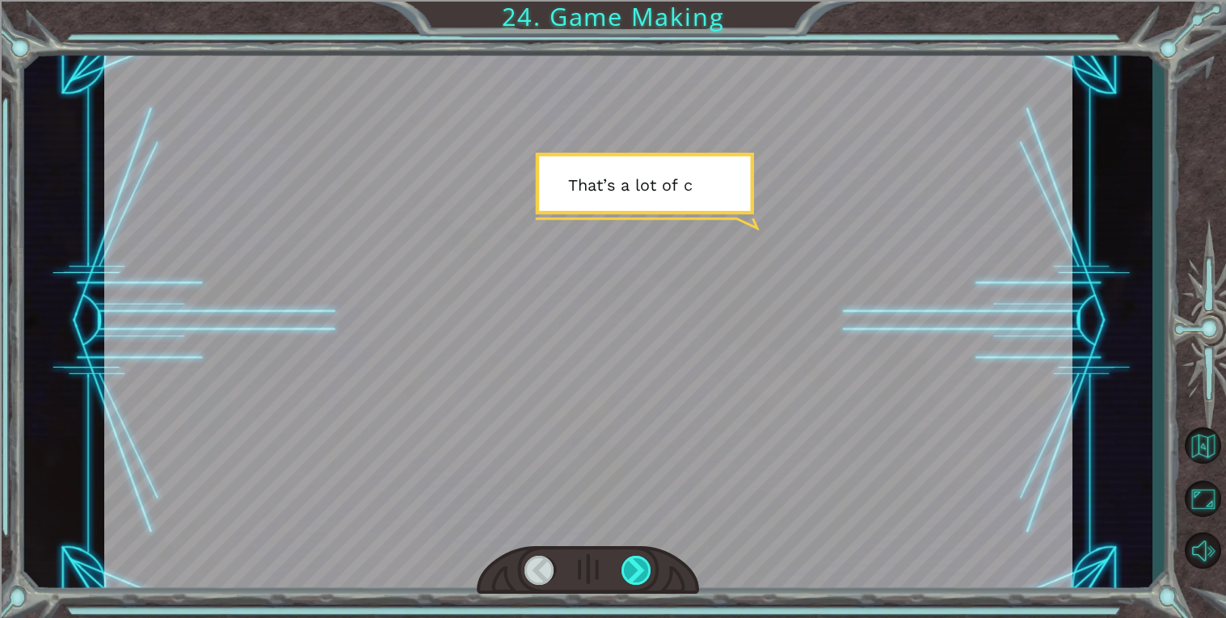
click at [636, 574] on div at bounding box center [636, 570] width 31 height 29
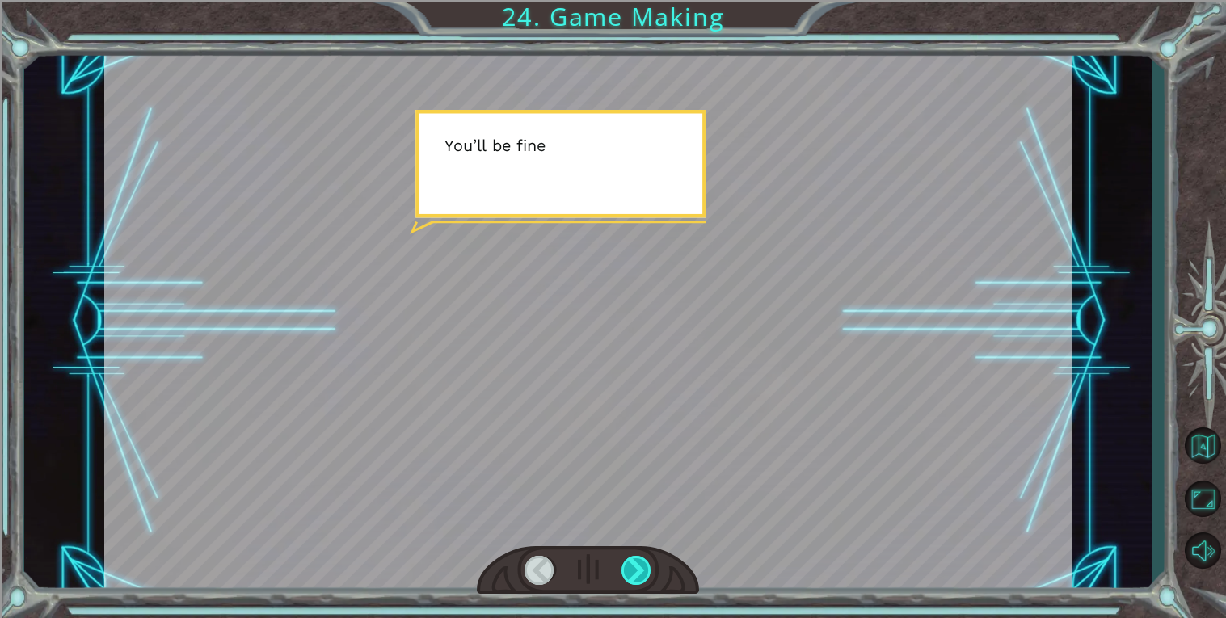
click at [636, 574] on div at bounding box center [636, 570] width 31 height 29
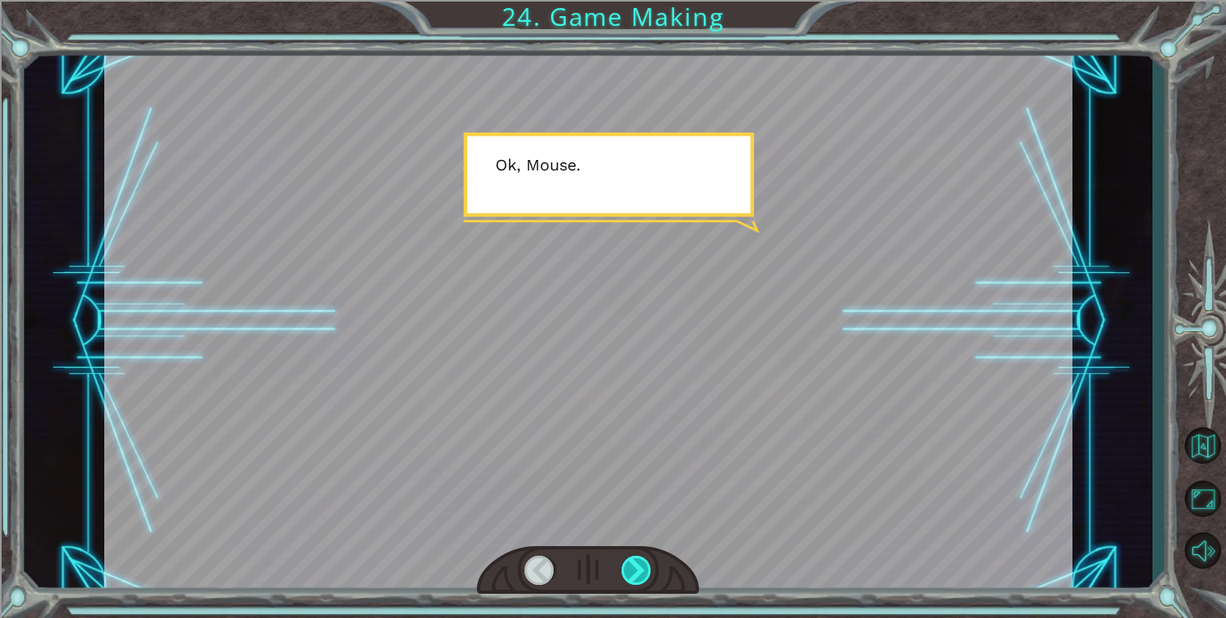
click at [636, 574] on div at bounding box center [636, 570] width 31 height 29
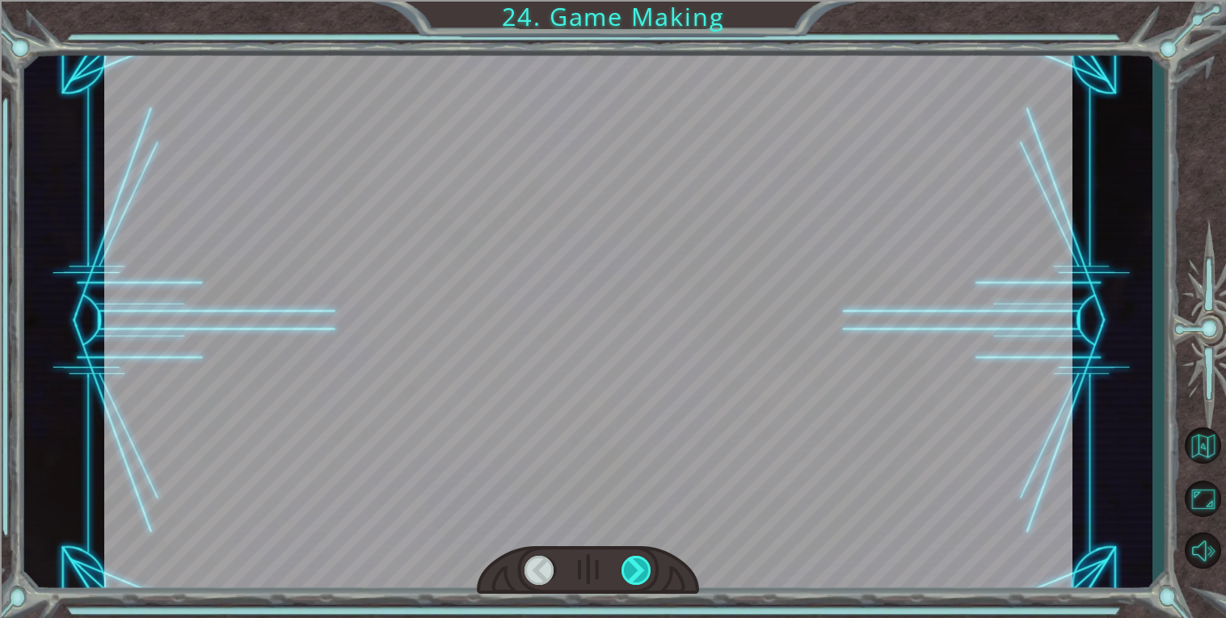
click at [636, 574] on div at bounding box center [636, 570] width 31 height 29
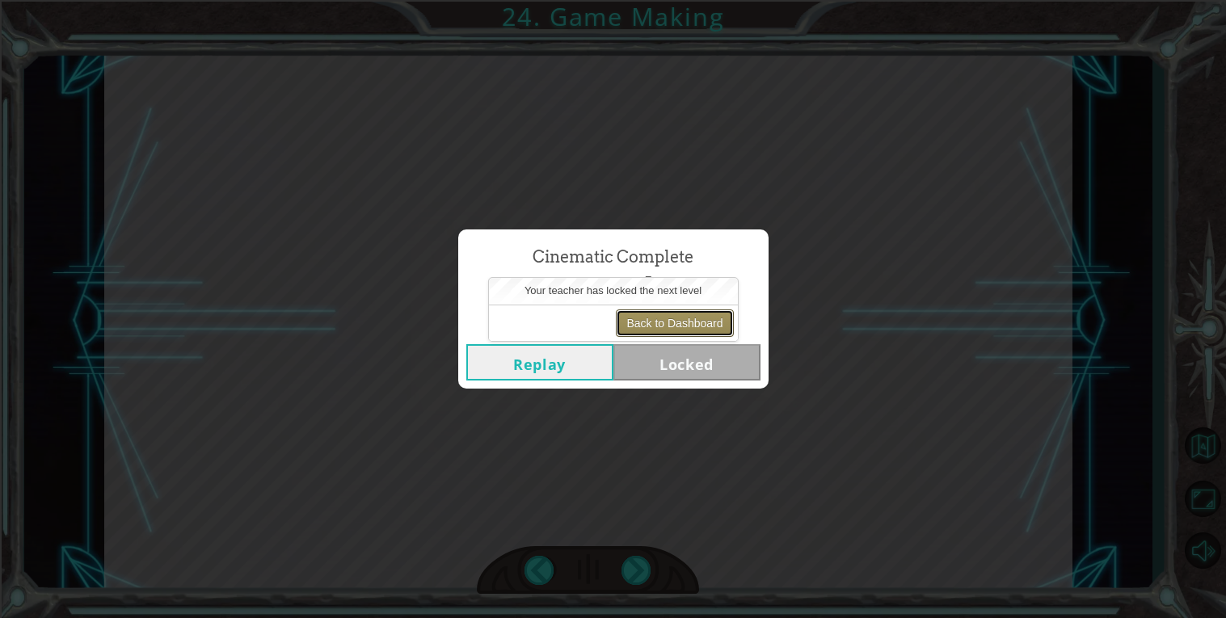
click at [659, 330] on button "Back to Dashboard" at bounding box center [674, 322] width 117 height 27
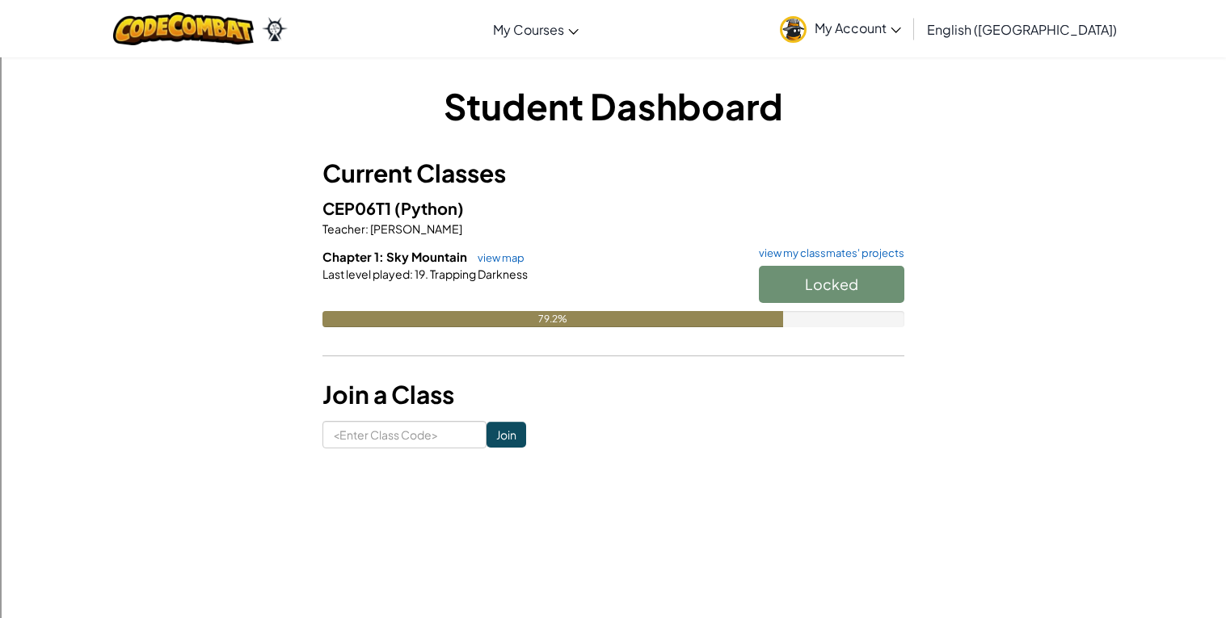
click at [820, 297] on div "Locked" at bounding box center [824, 288] width 162 height 45
click at [704, 282] on div at bounding box center [613, 296] width 582 height 29
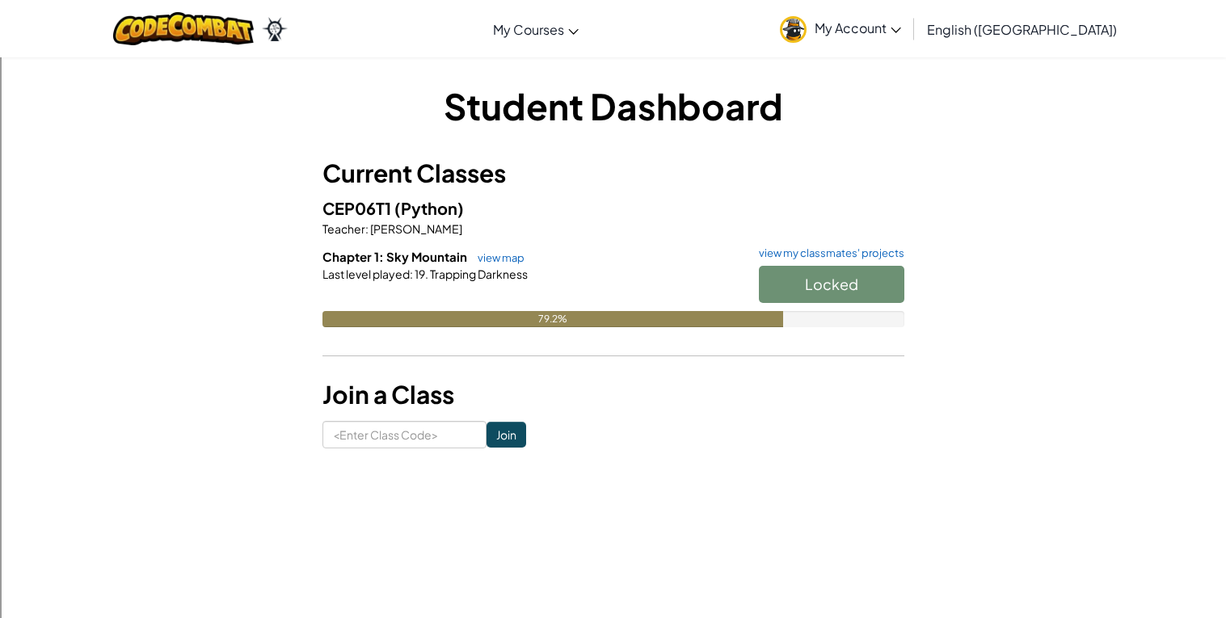
click at [704, 282] on div at bounding box center [613, 296] width 582 height 29
click at [901, 28] on span "My Account" at bounding box center [857, 27] width 86 height 17
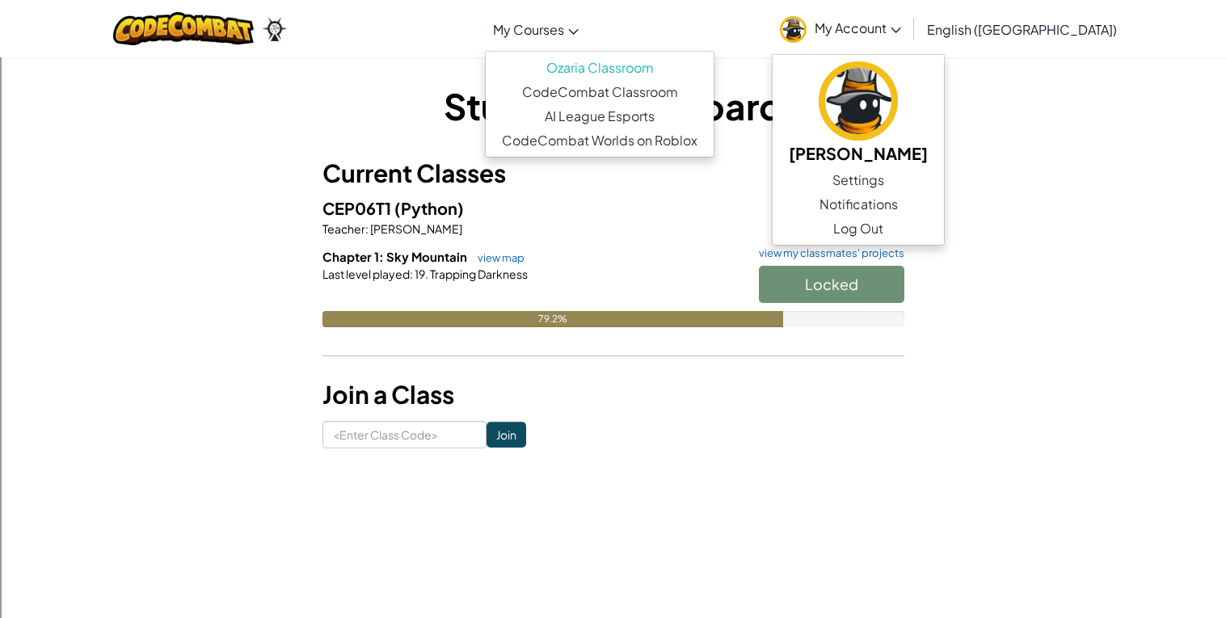
click at [564, 23] on span "My Courses" at bounding box center [528, 29] width 71 height 17
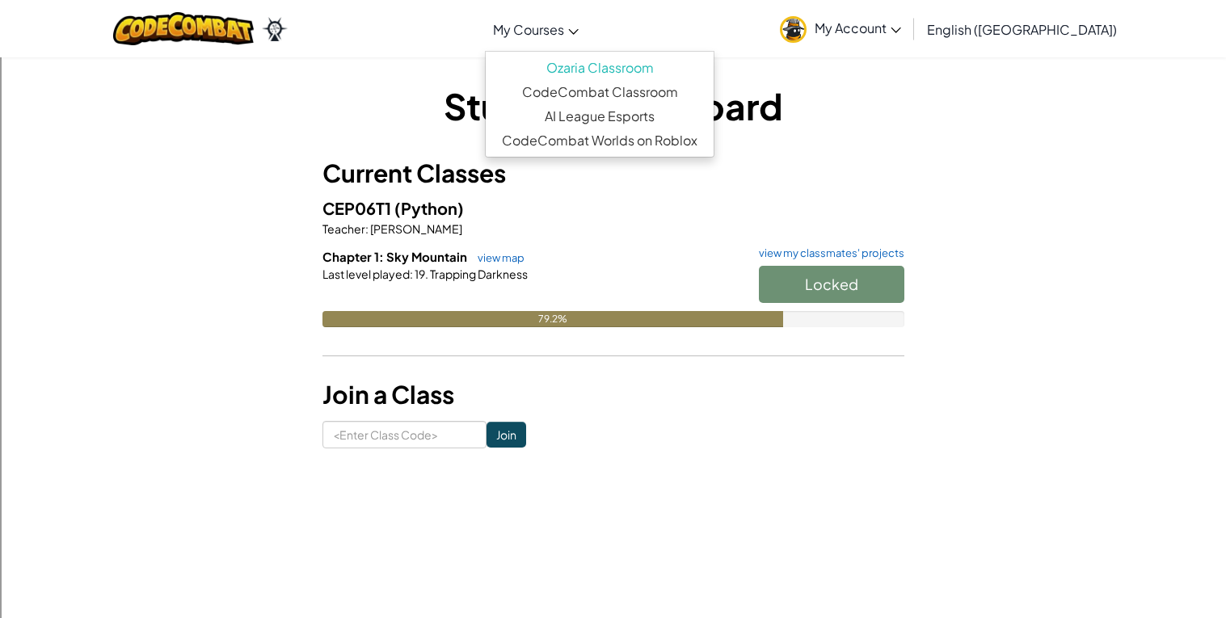
click at [817, 44] on div "Toggle navigation My Courses Ozaria Classroom CodeCombat Classroom AI League Es…" at bounding box center [613, 28] width 1234 height 57
